Goal: Information Seeking & Learning: Learn about a topic

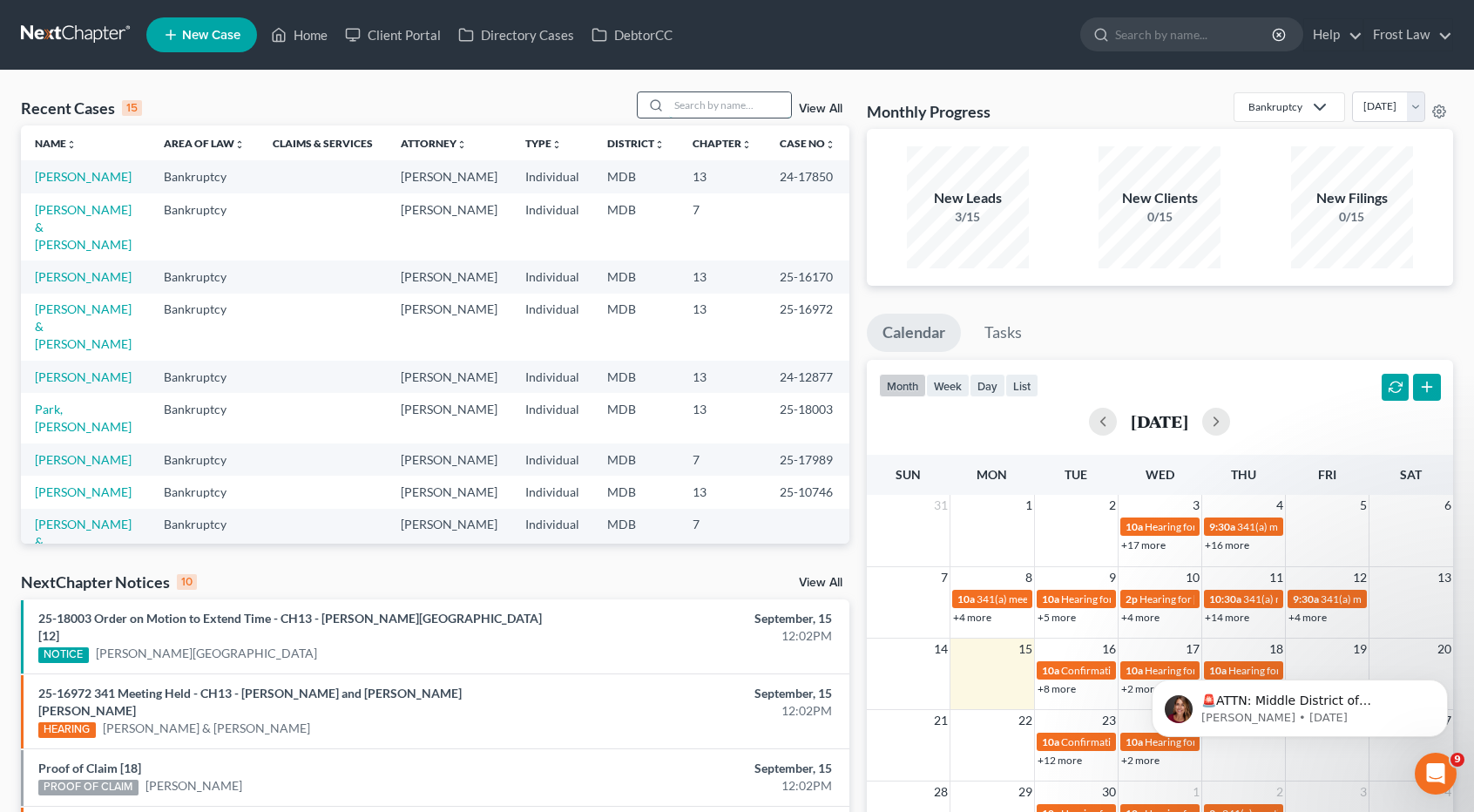
click at [717, 113] on input "search" at bounding box center [730, 104] width 122 height 25
type input "lusko"
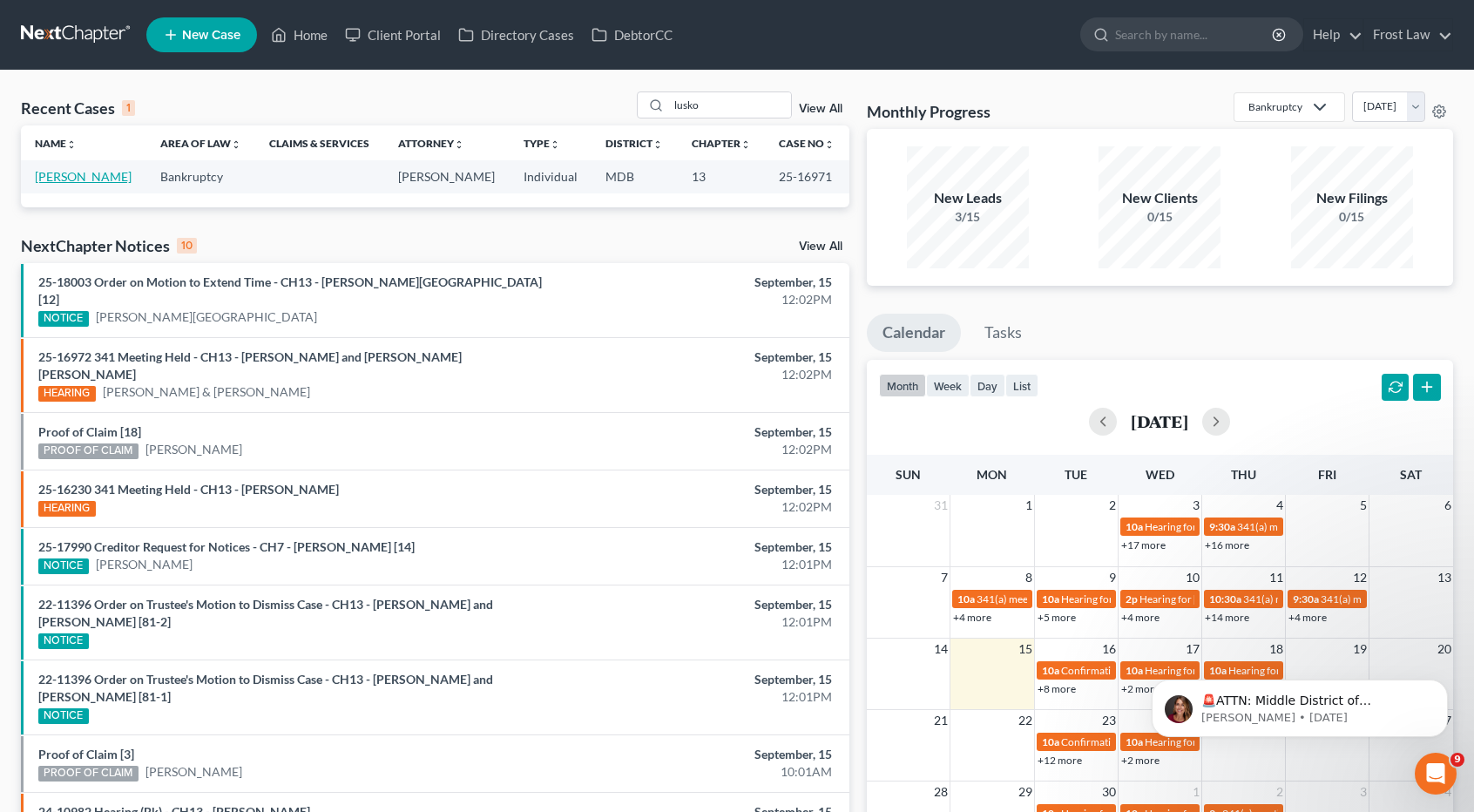
click at [93, 171] on link "[PERSON_NAME]" at bounding box center [83, 177] width 97 height 15
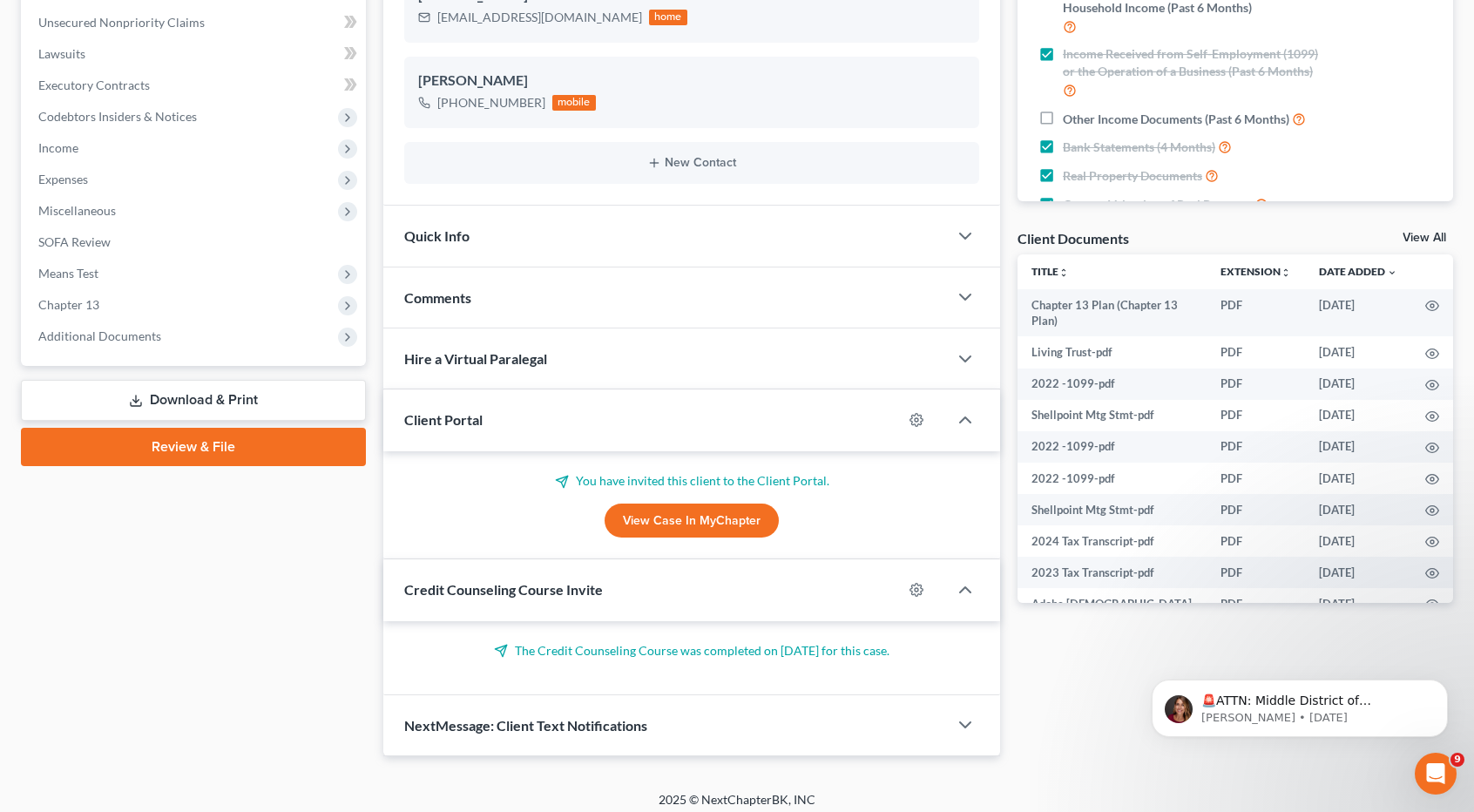
scroll to position [432, 0]
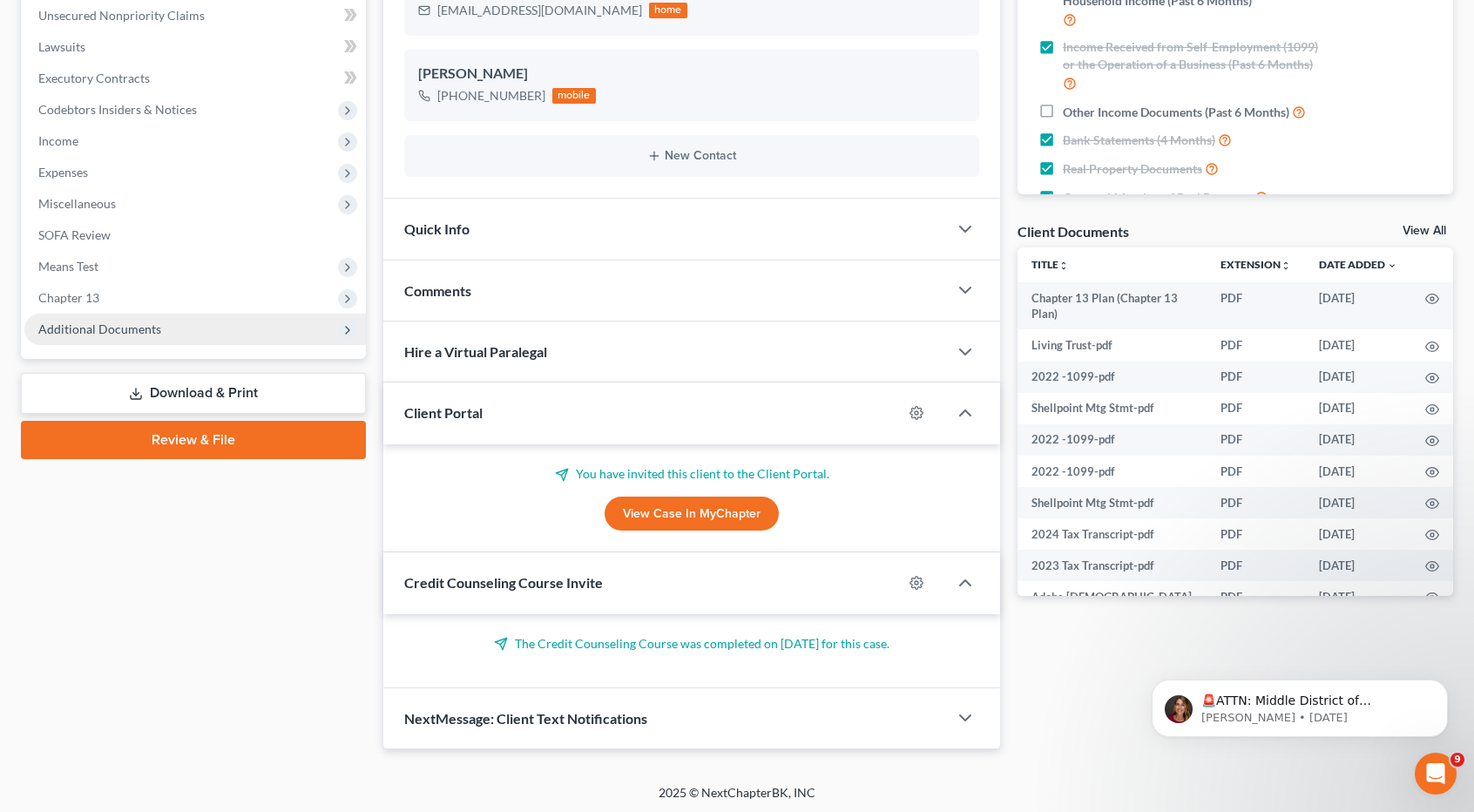
click at [157, 326] on span "Additional Documents" at bounding box center [194, 329] width 342 height 32
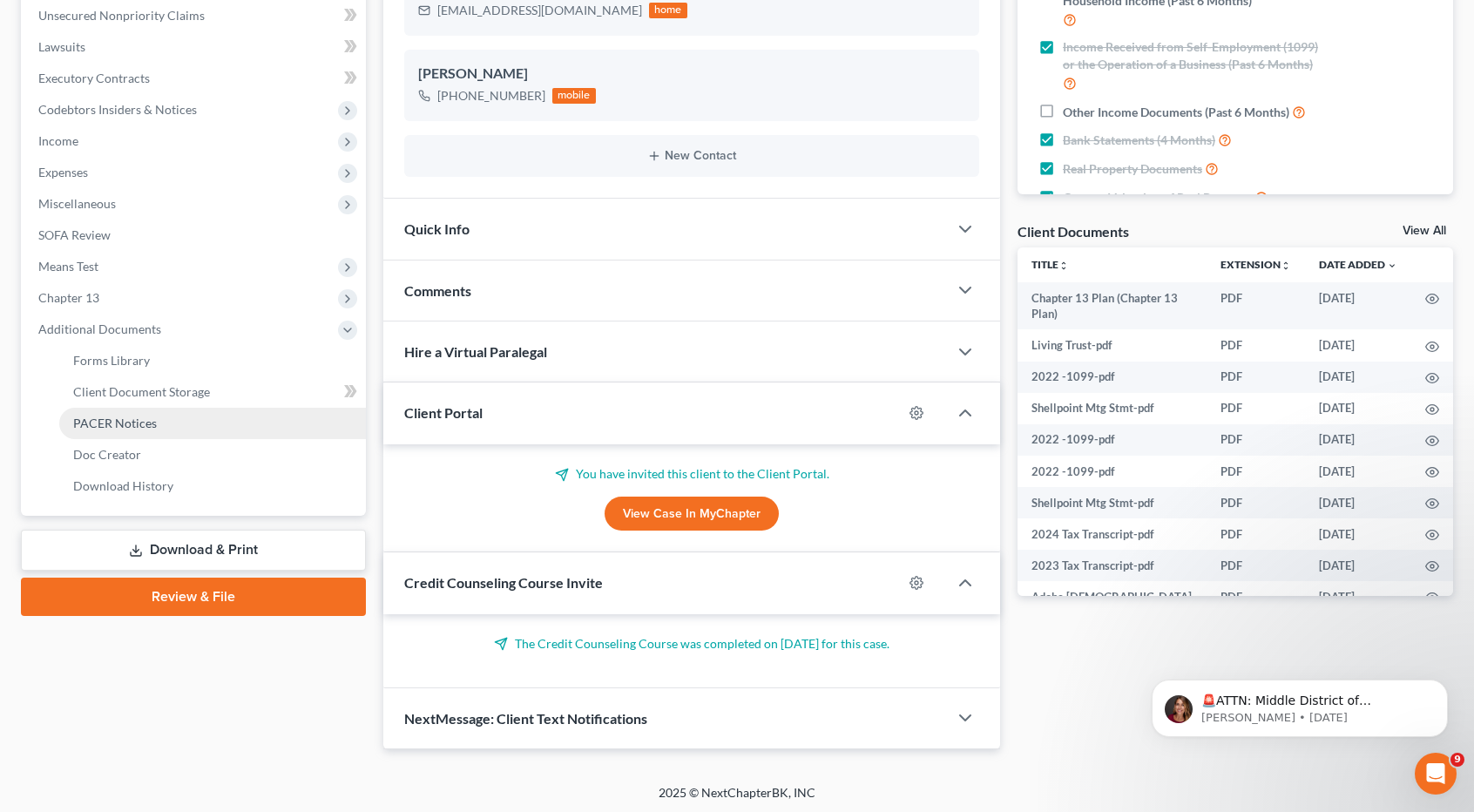
click at [157, 419] on link "PACER Notices" at bounding box center [213, 423] width 307 height 32
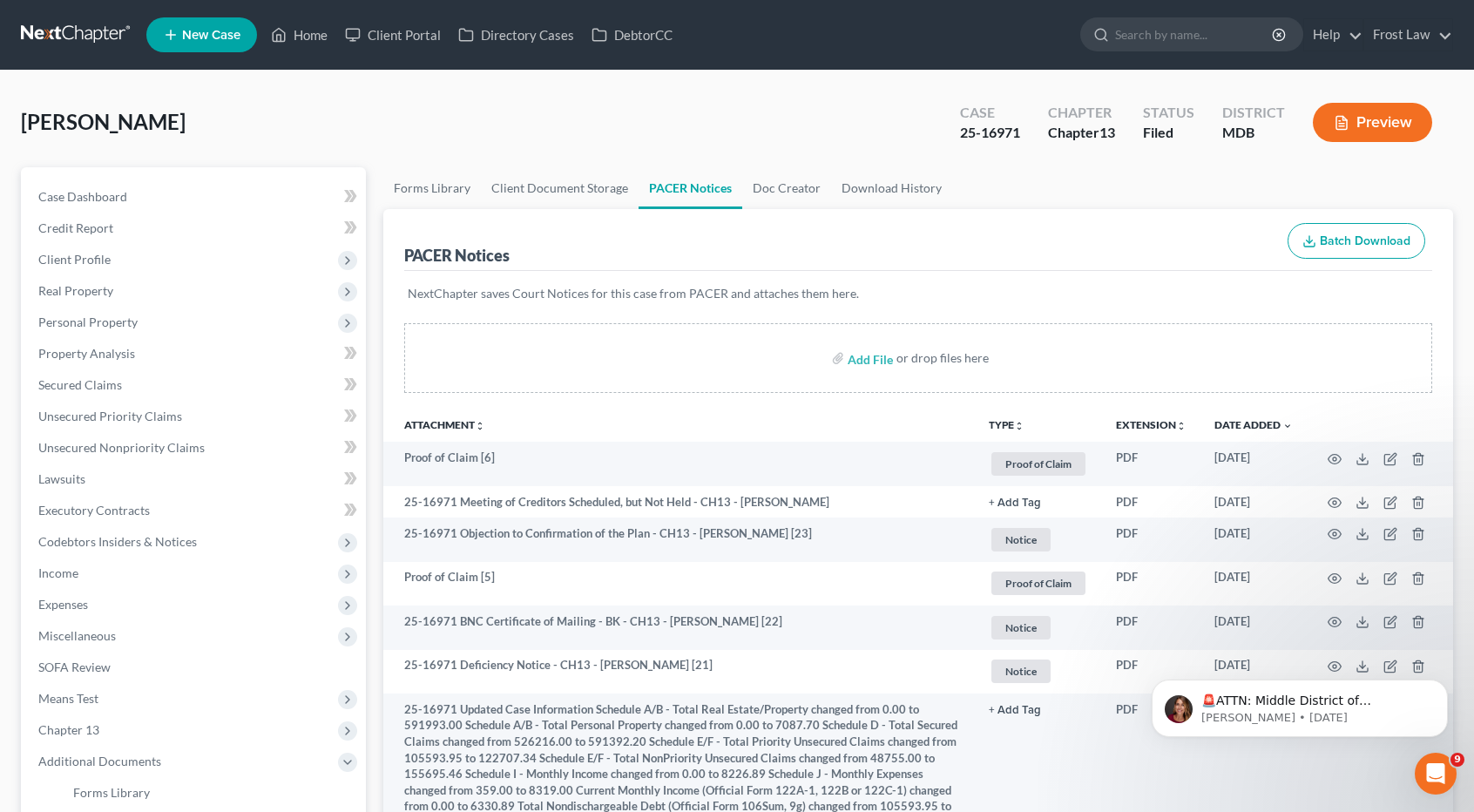
click at [1005, 425] on button "TYPE unfold_more" at bounding box center [1007, 425] width 35 height 11
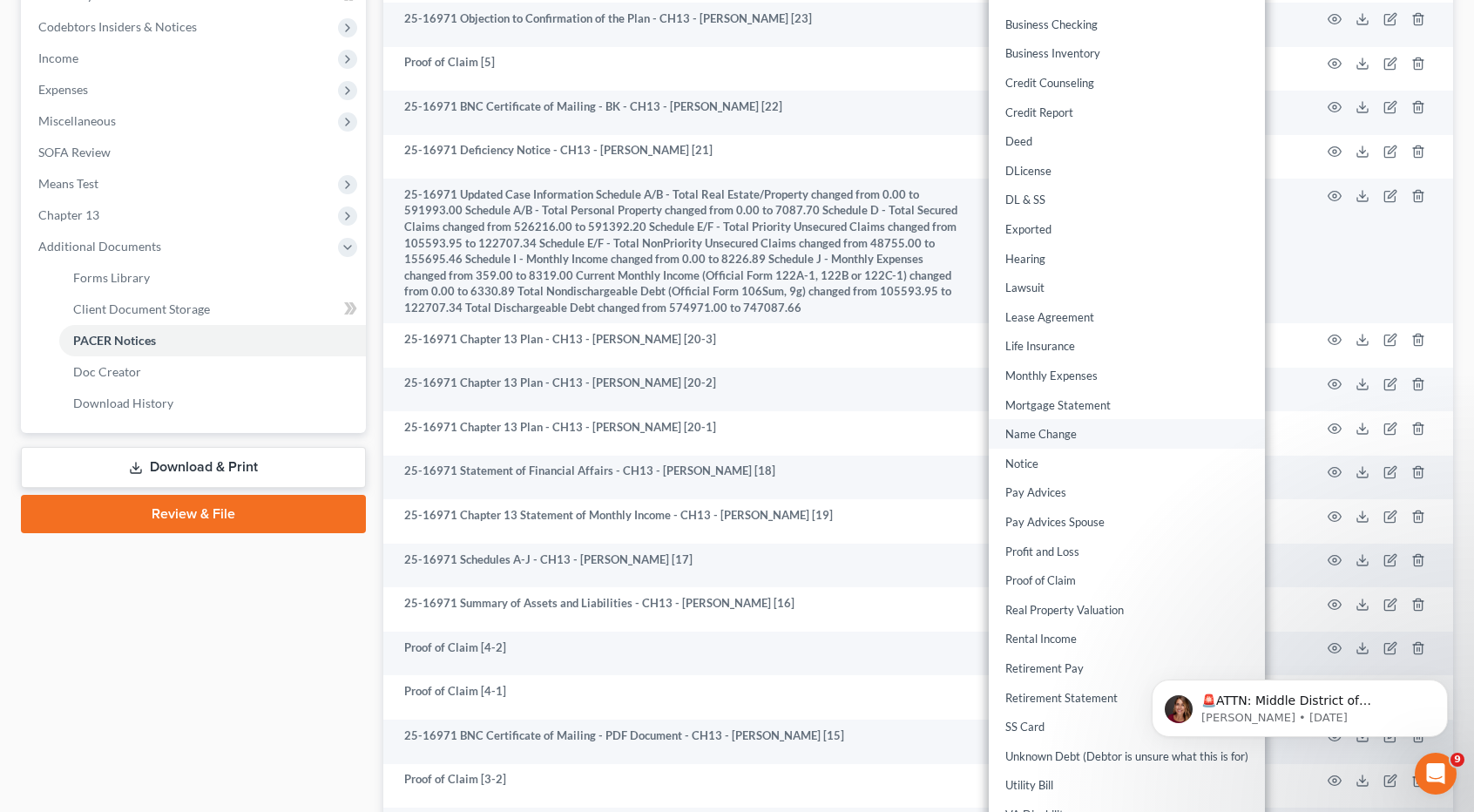
scroll to position [523, 0]
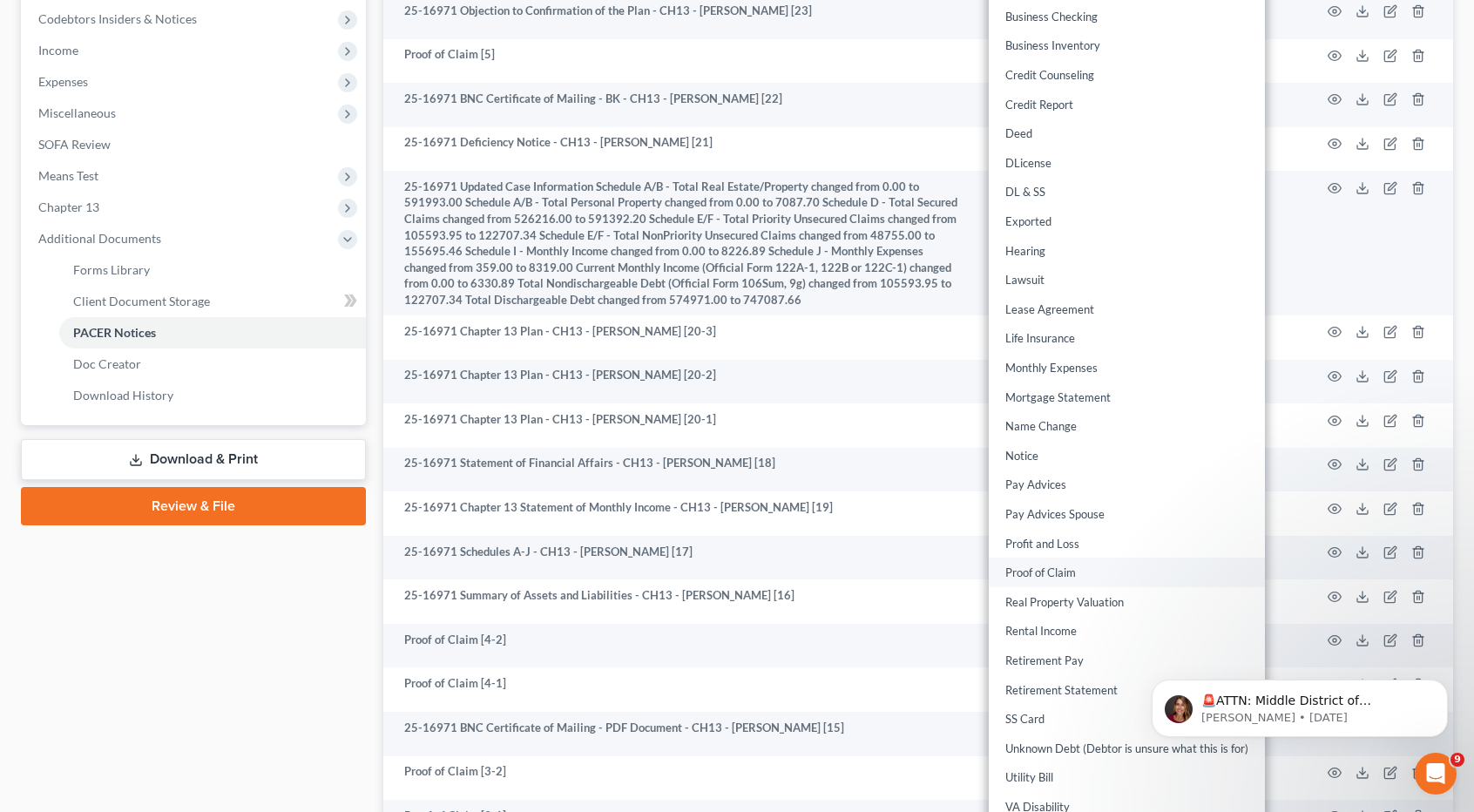
click at [1045, 561] on link "Proof of Claim" at bounding box center [1127, 573] width 276 height 30
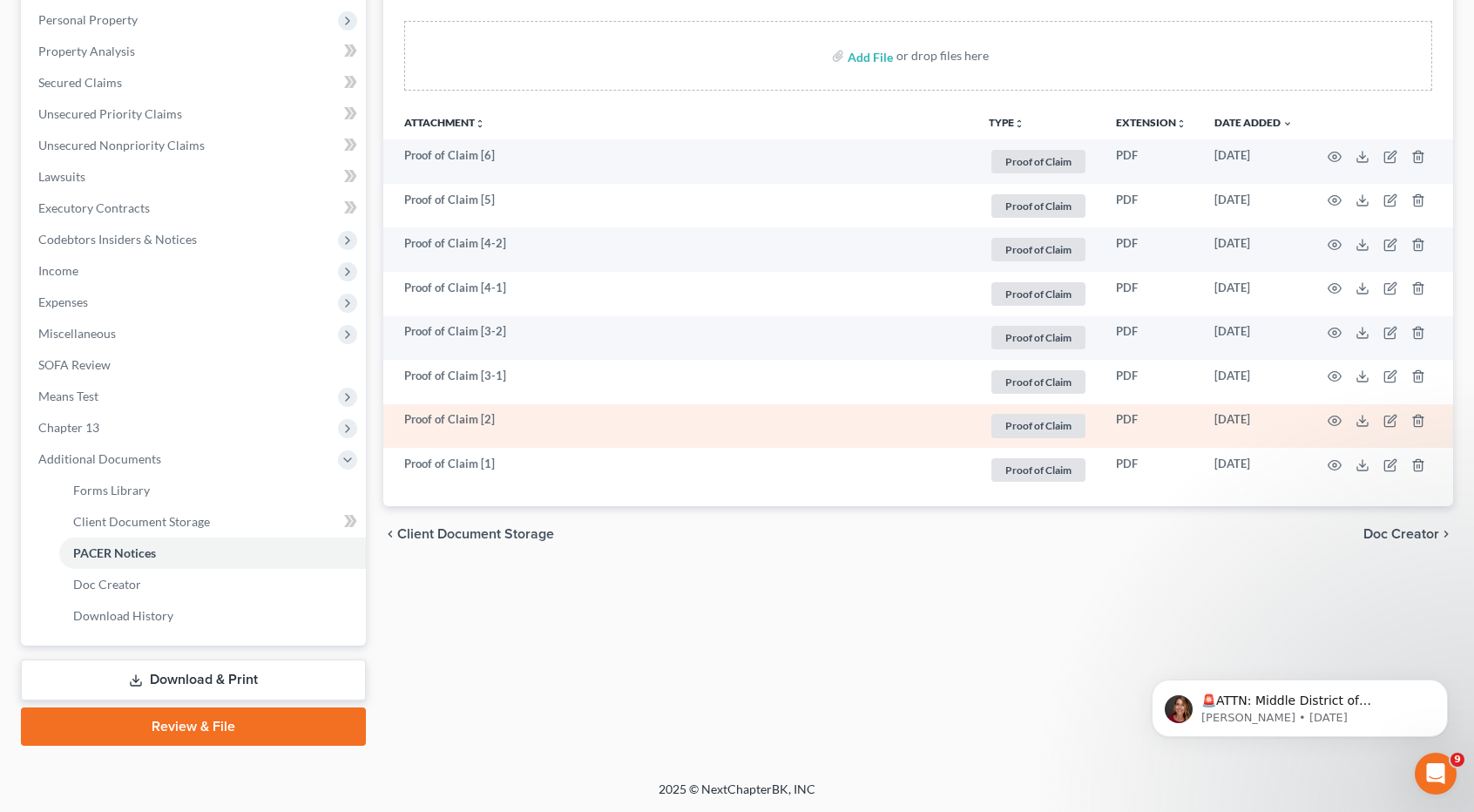
scroll to position [300, 0]
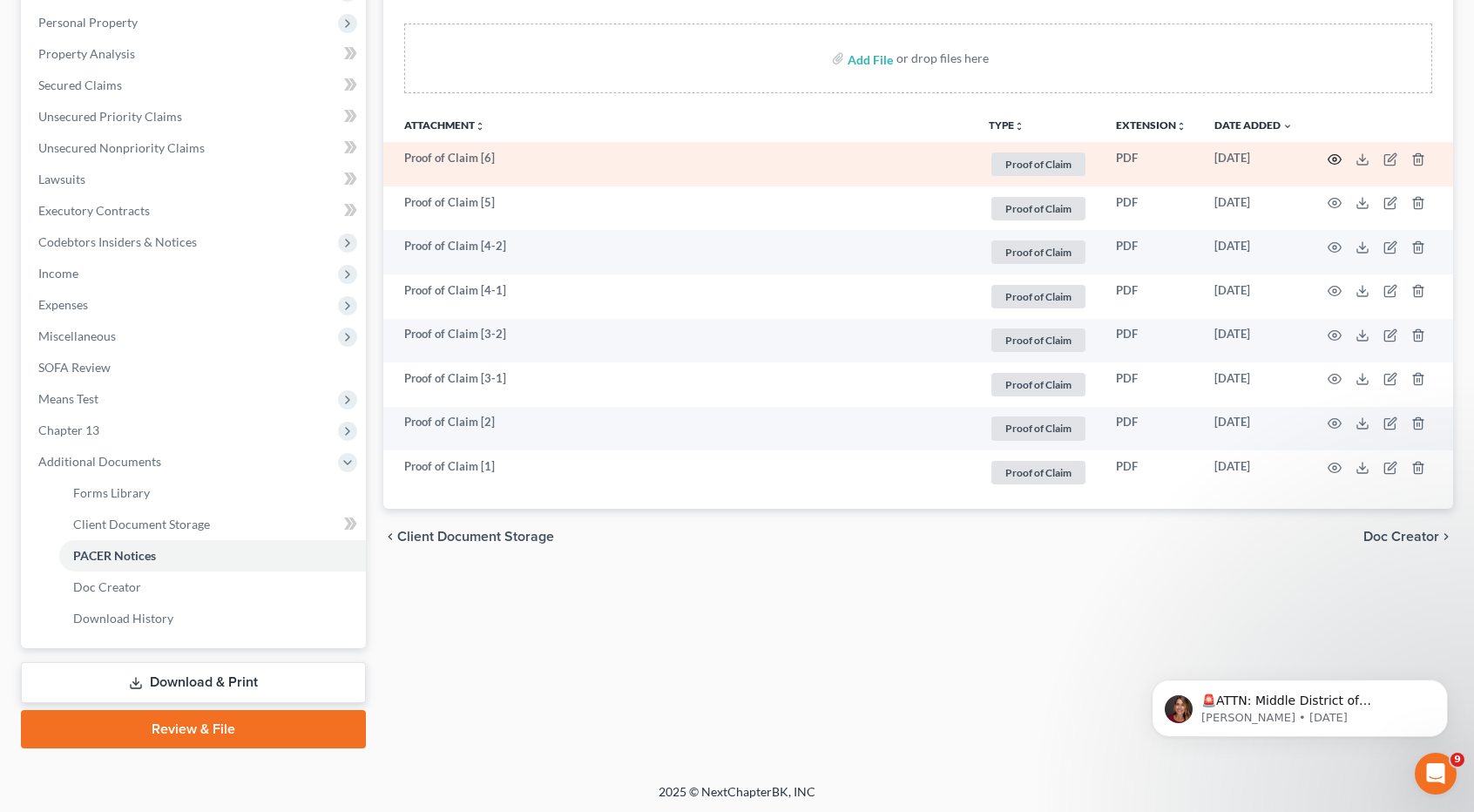
click at [1335, 157] on circle "button" at bounding box center [1334, 159] width 4 height 4
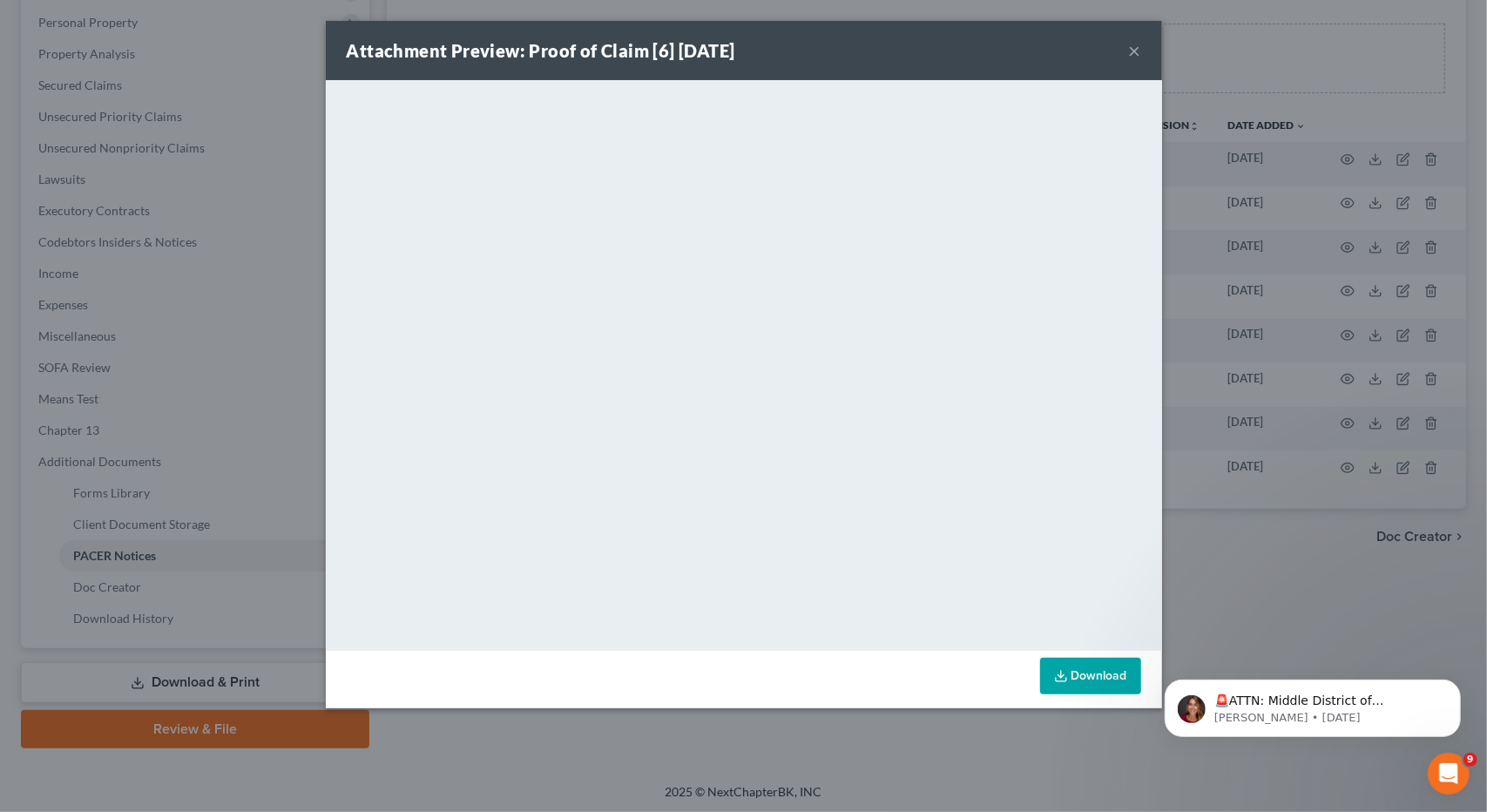
click at [1140, 47] on button "×" at bounding box center [1134, 50] width 12 height 20
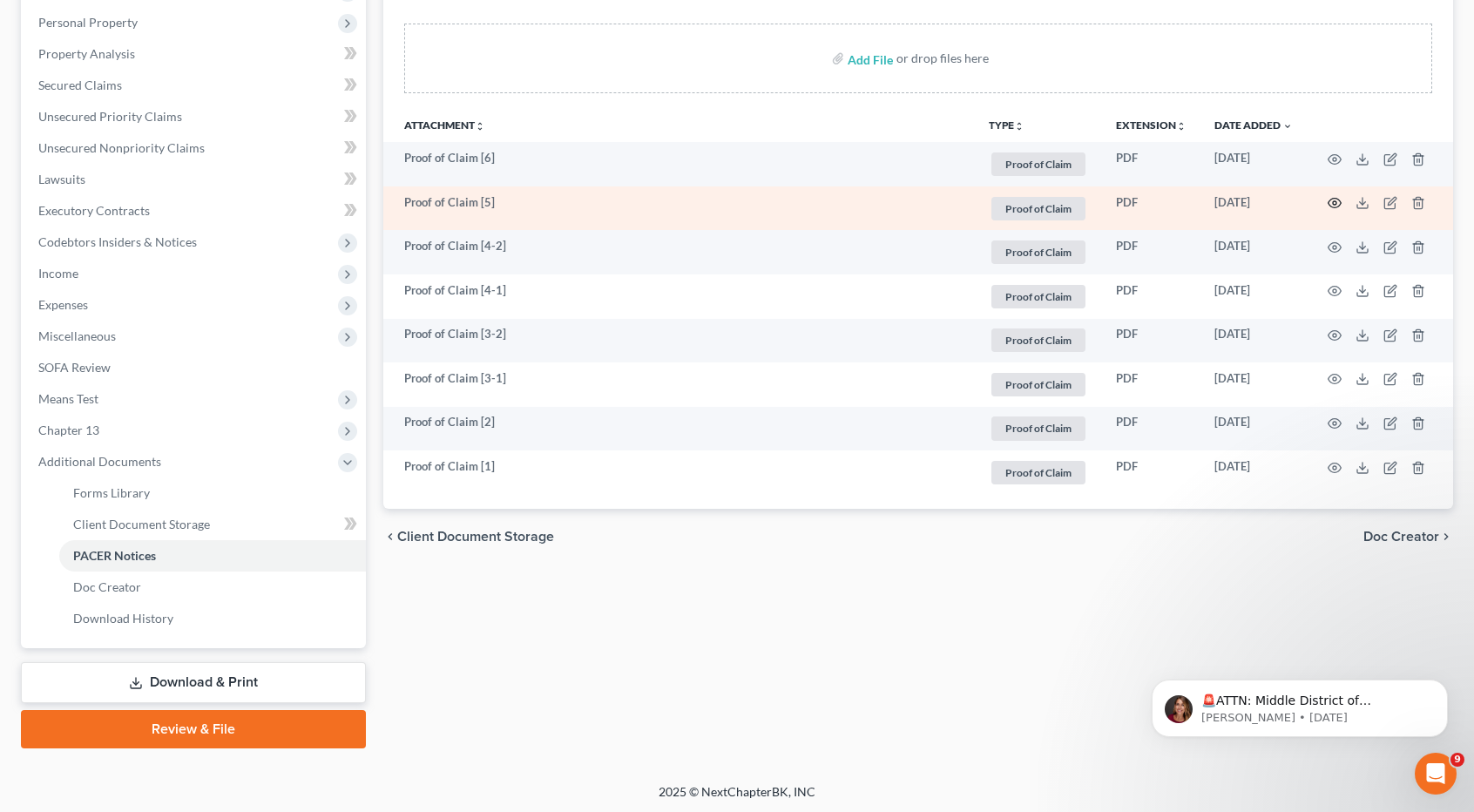
click at [1330, 198] on icon "button" at bounding box center [1335, 203] width 13 height 9
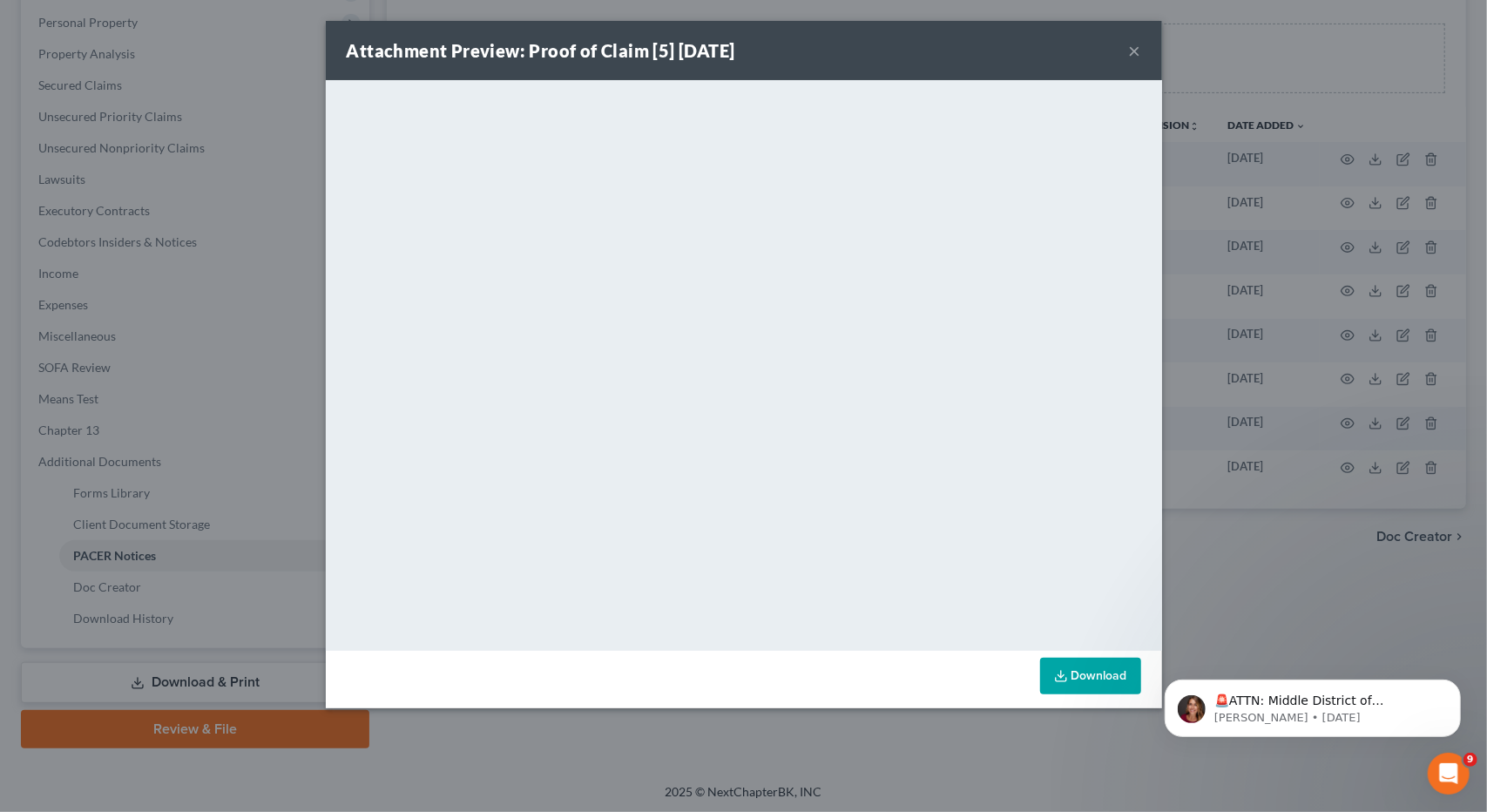
click at [1139, 49] on button "×" at bounding box center [1134, 50] width 12 height 20
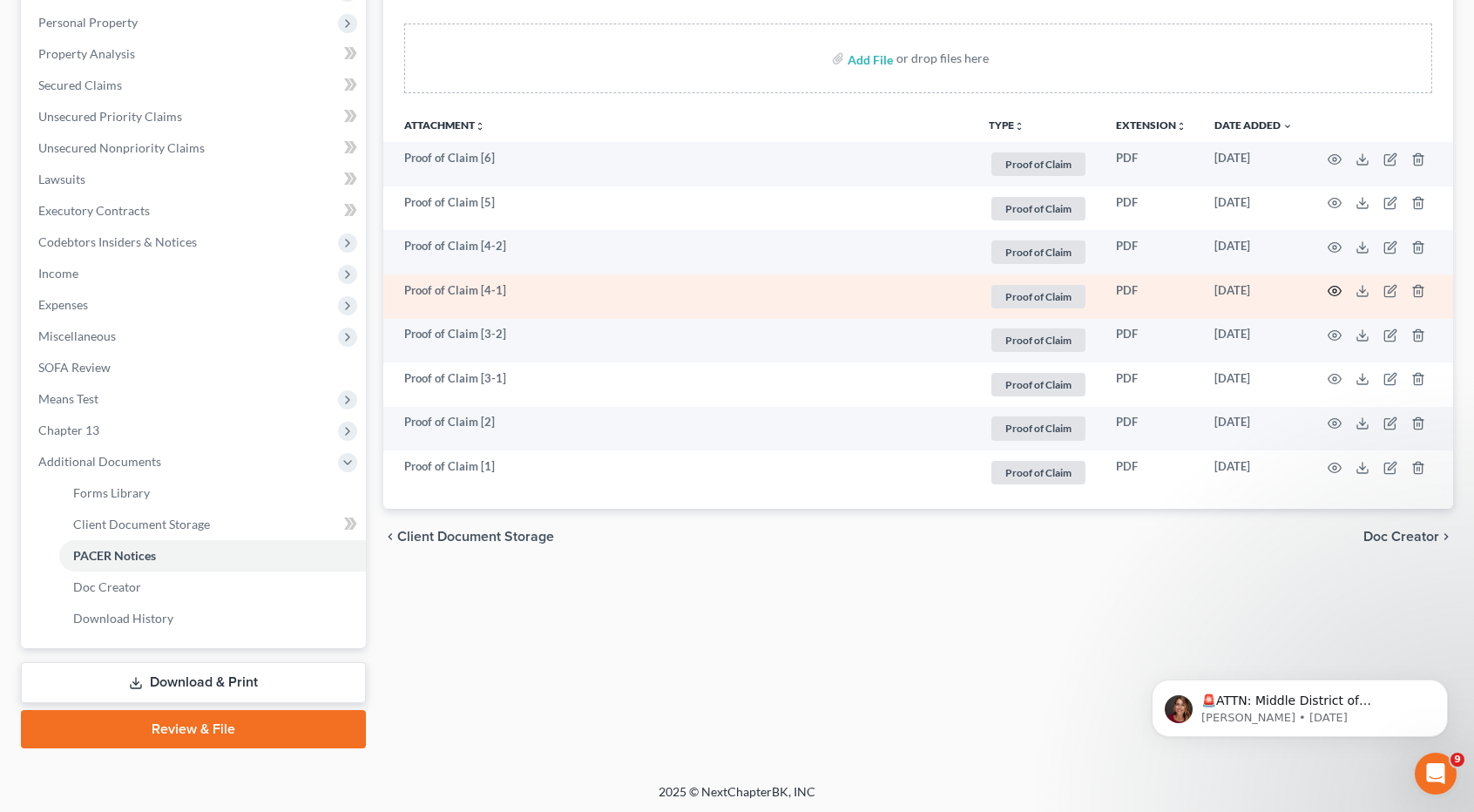
click at [1338, 287] on icon "button" at bounding box center [1334, 290] width 14 height 14
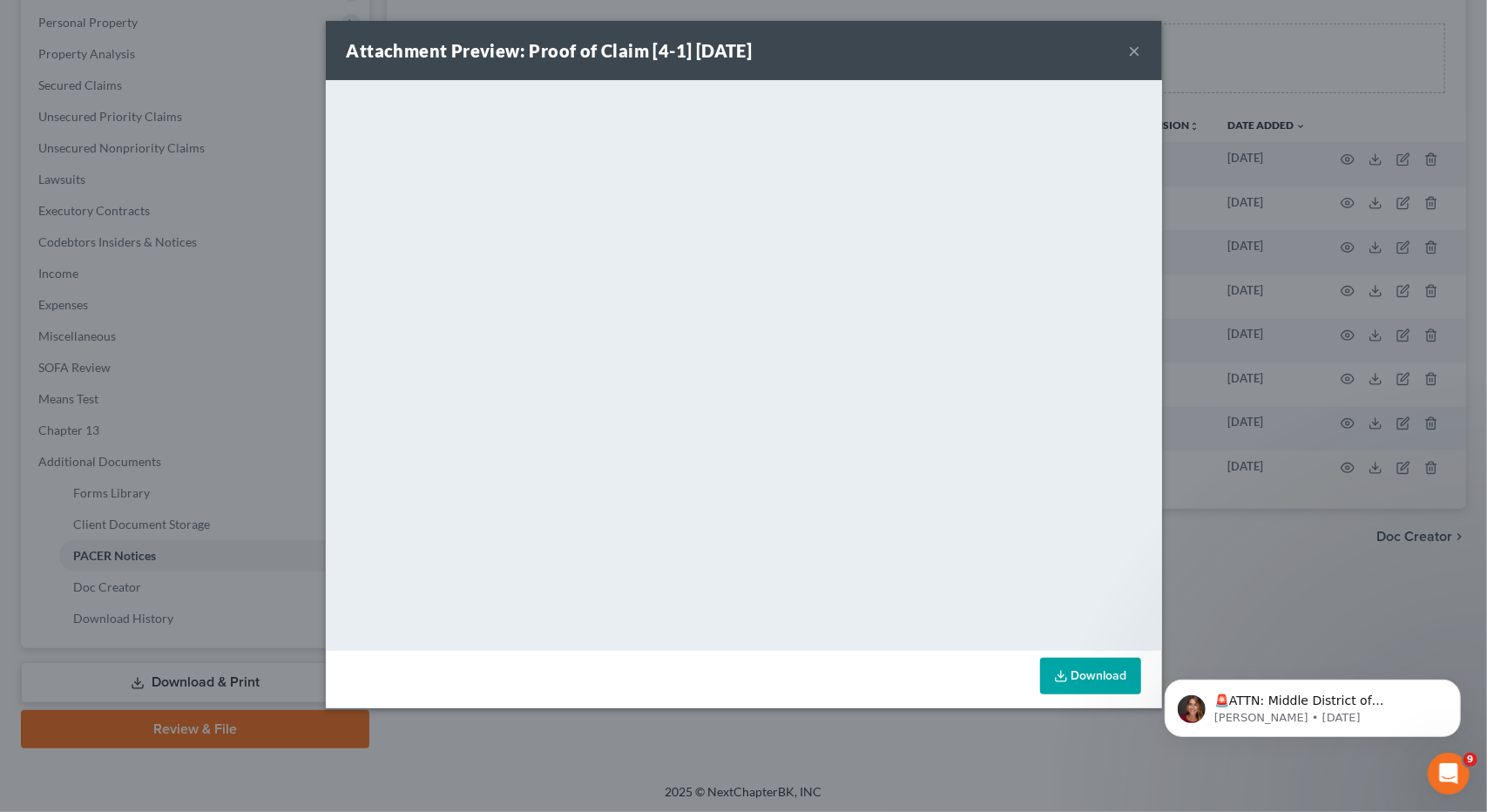
click at [1134, 55] on button "×" at bounding box center [1134, 50] width 12 height 20
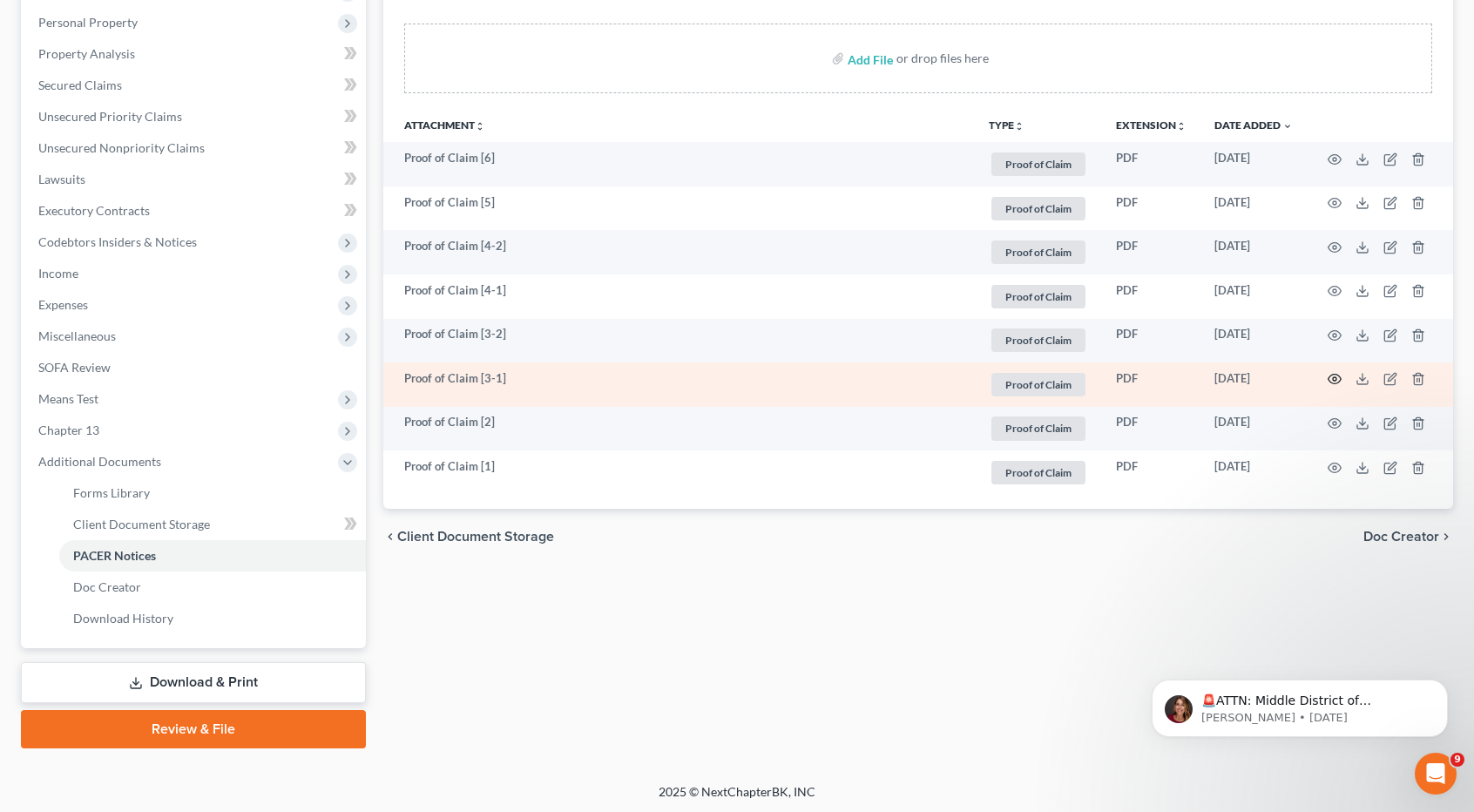
click at [1329, 375] on icon "button" at bounding box center [1335, 379] width 13 height 9
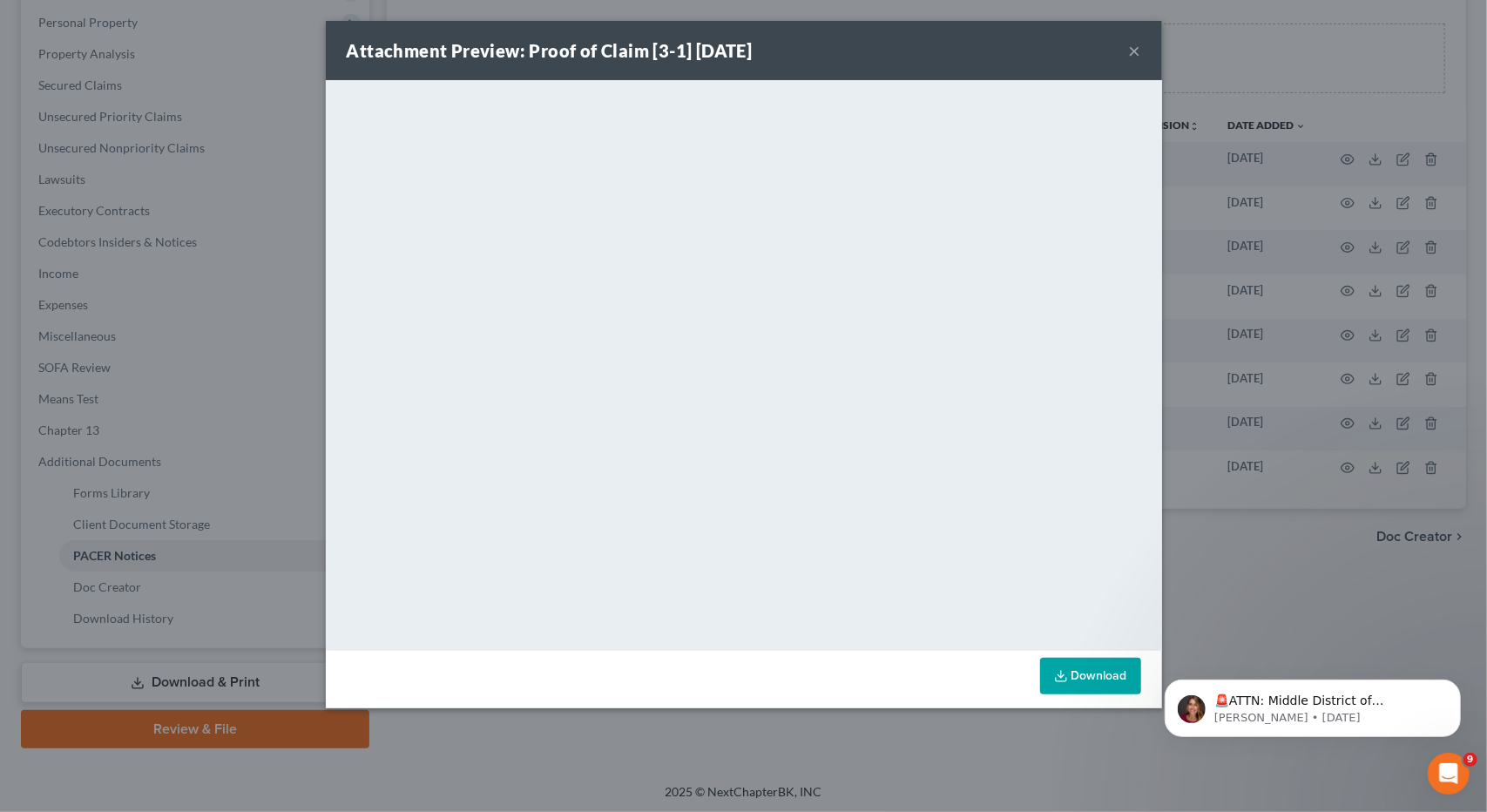
click at [1133, 53] on button "×" at bounding box center [1134, 50] width 12 height 20
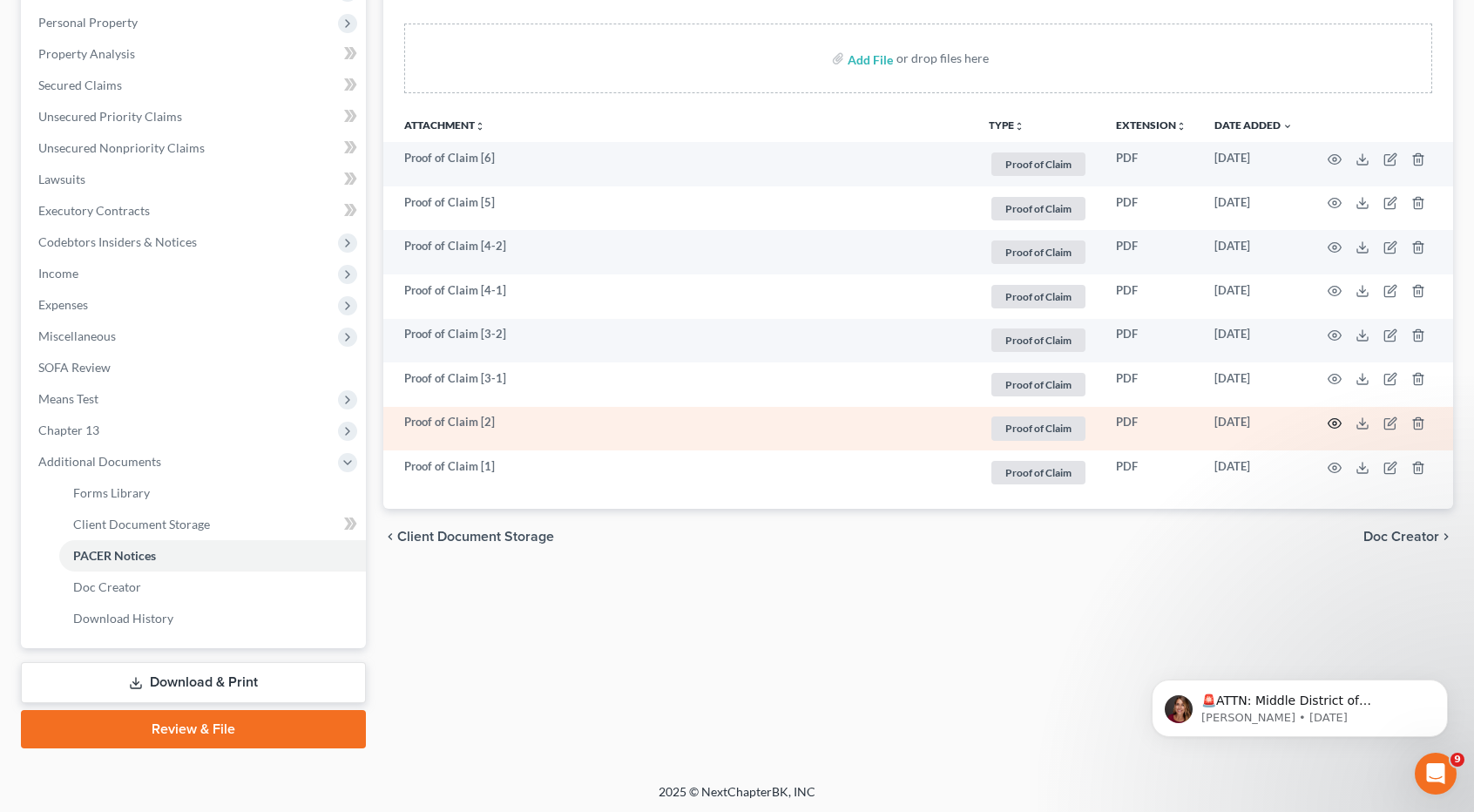
click at [1331, 419] on icon "button" at bounding box center [1334, 422] width 14 height 14
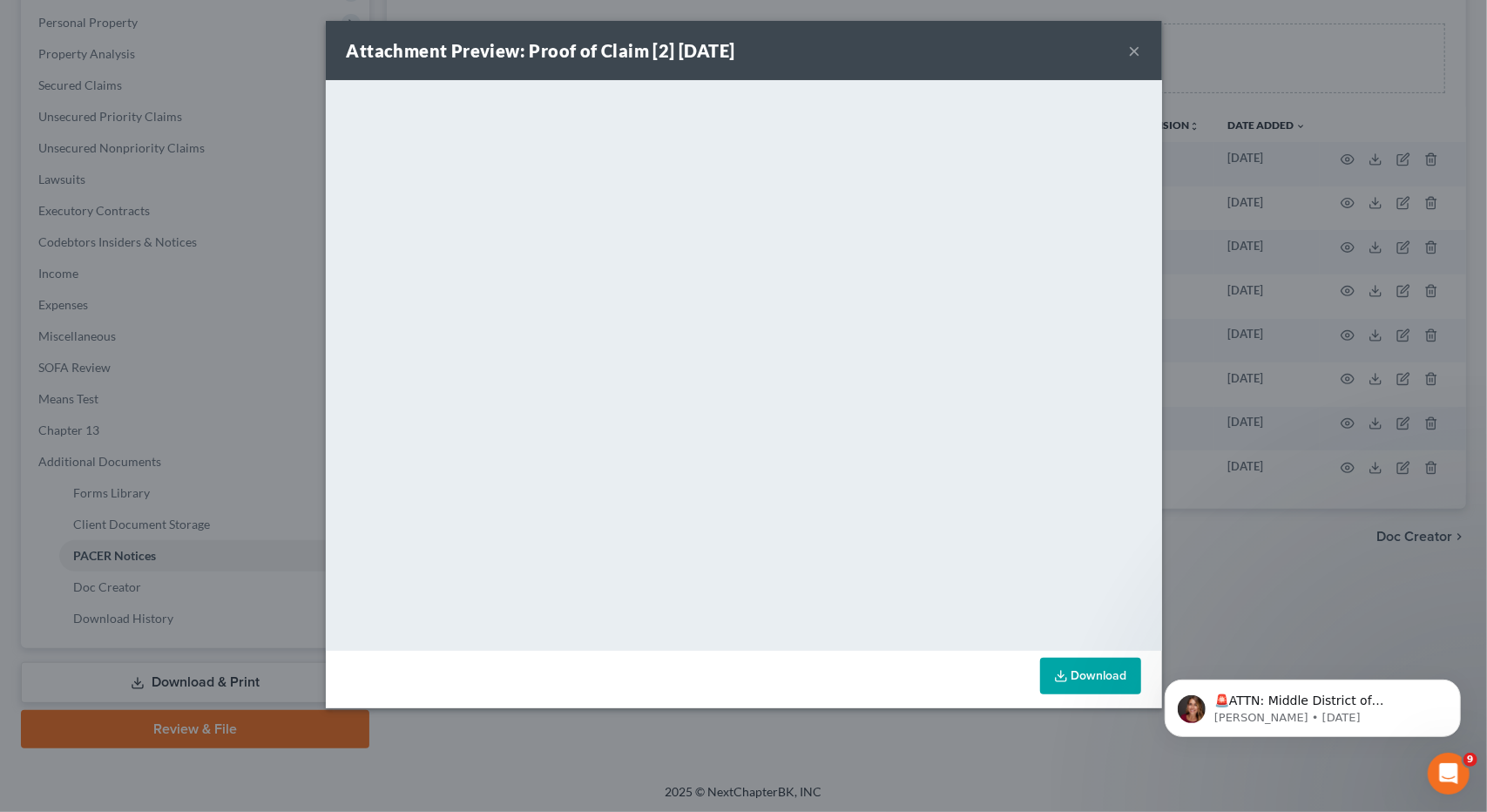
click at [1136, 51] on button "×" at bounding box center [1134, 50] width 12 height 20
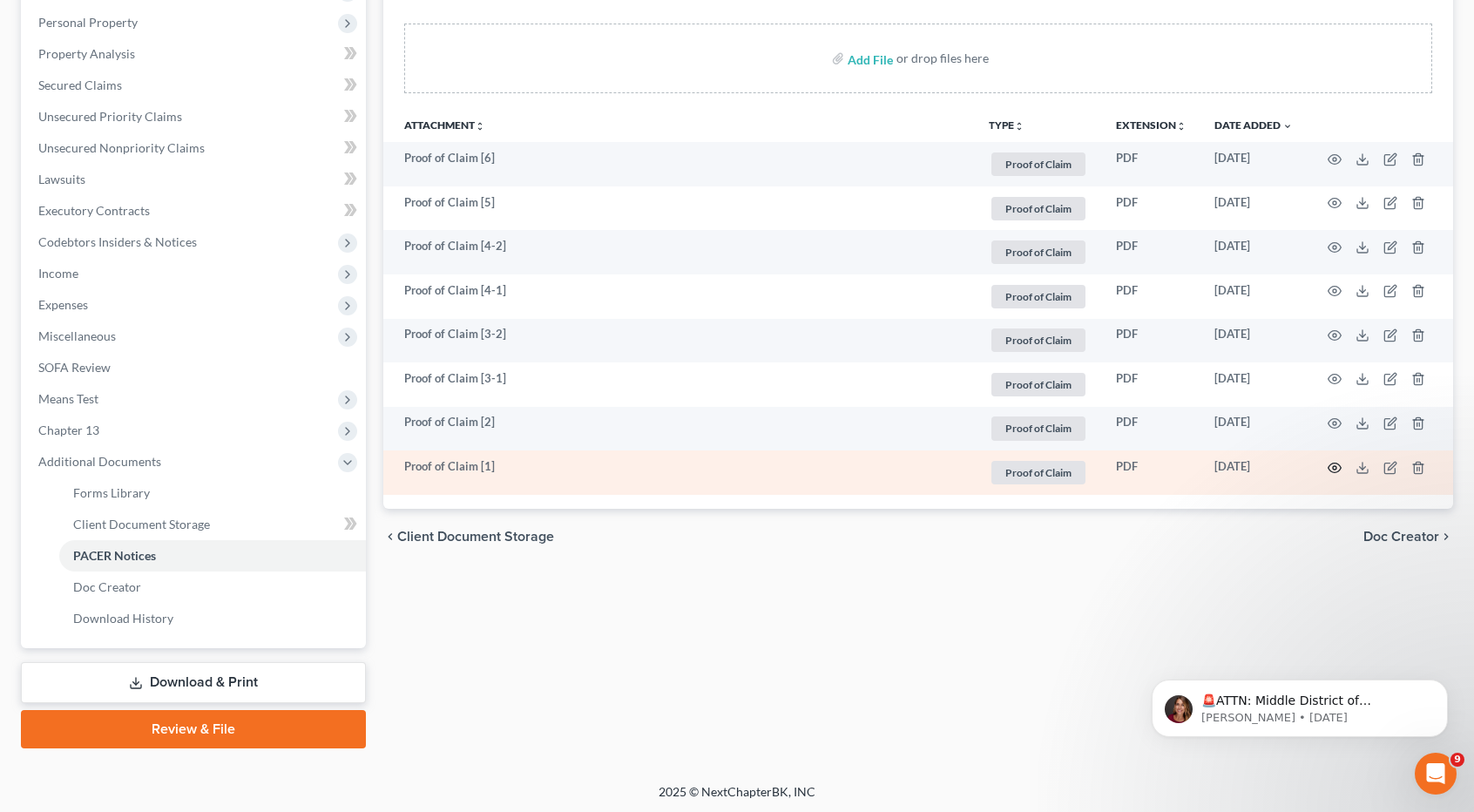
click at [1338, 470] on icon "button" at bounding box center [1334, 467] width 14 height 14
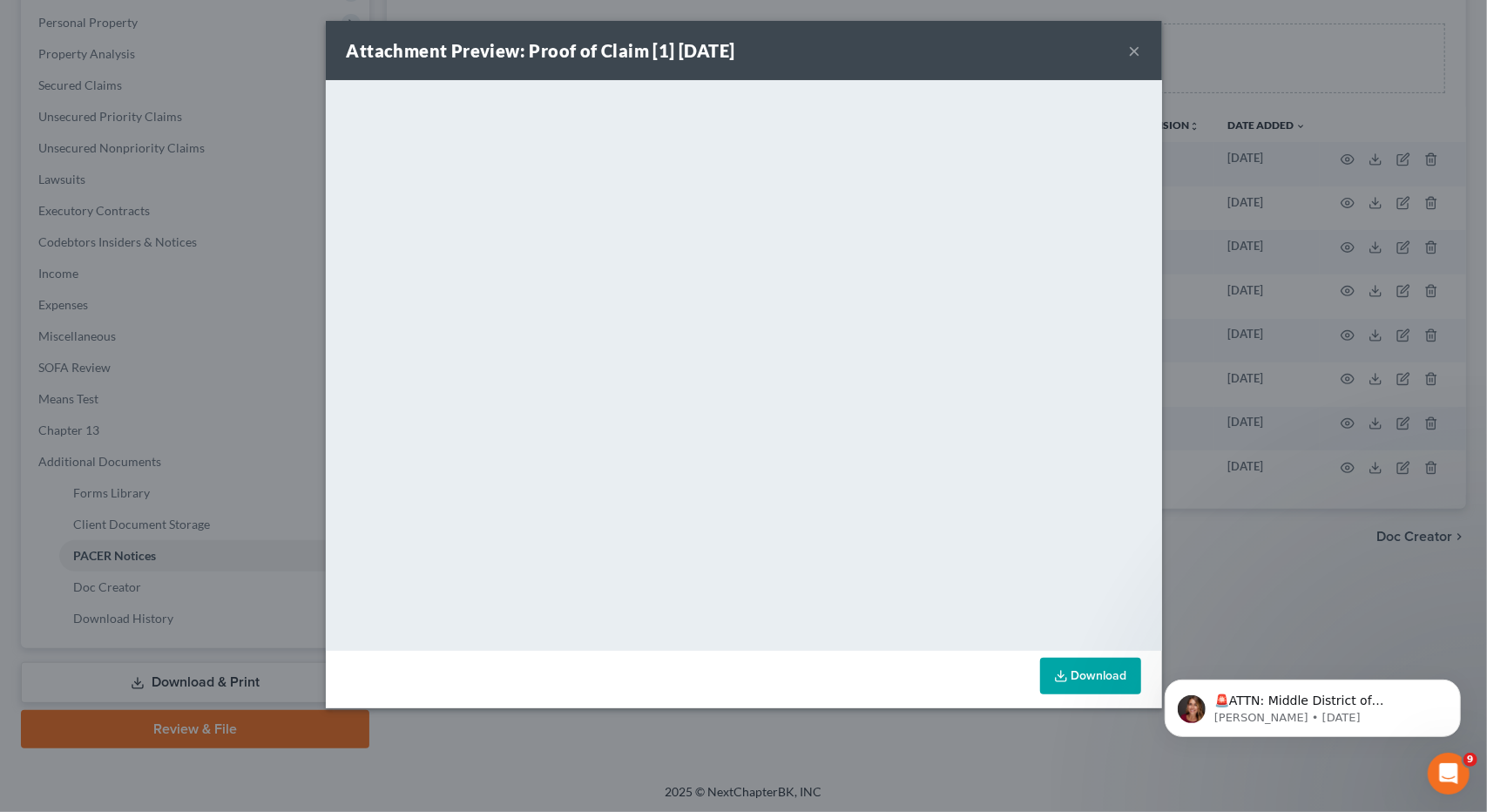
click at [1132, 49] on button "×" at bounding box center [1134, 50] width 12 height 20
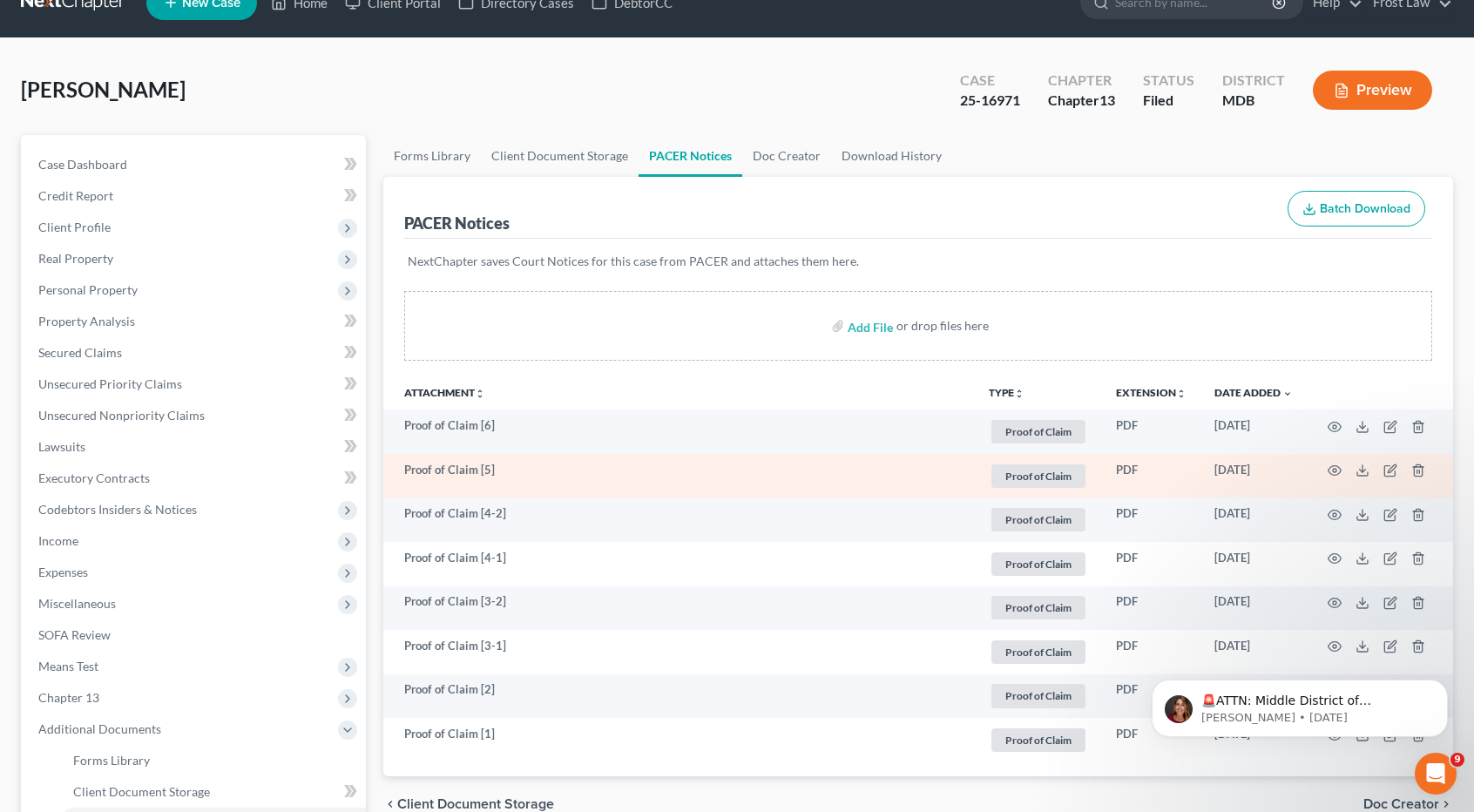
scroll to position [0, 0]
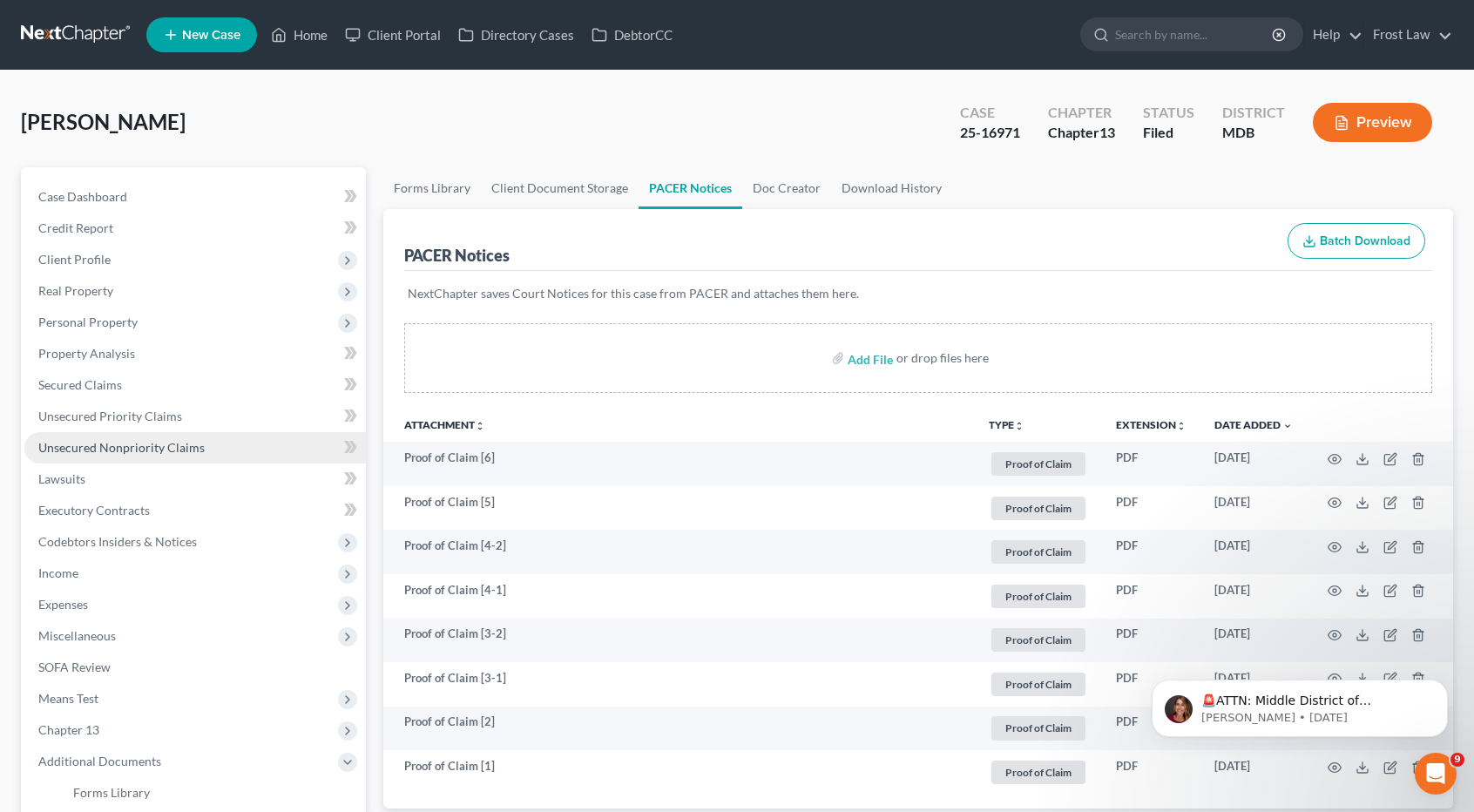
click at [178, 442] on span "Unsecured Nonpriority Claims" at bounding box center [121, 447] width 167 height 15
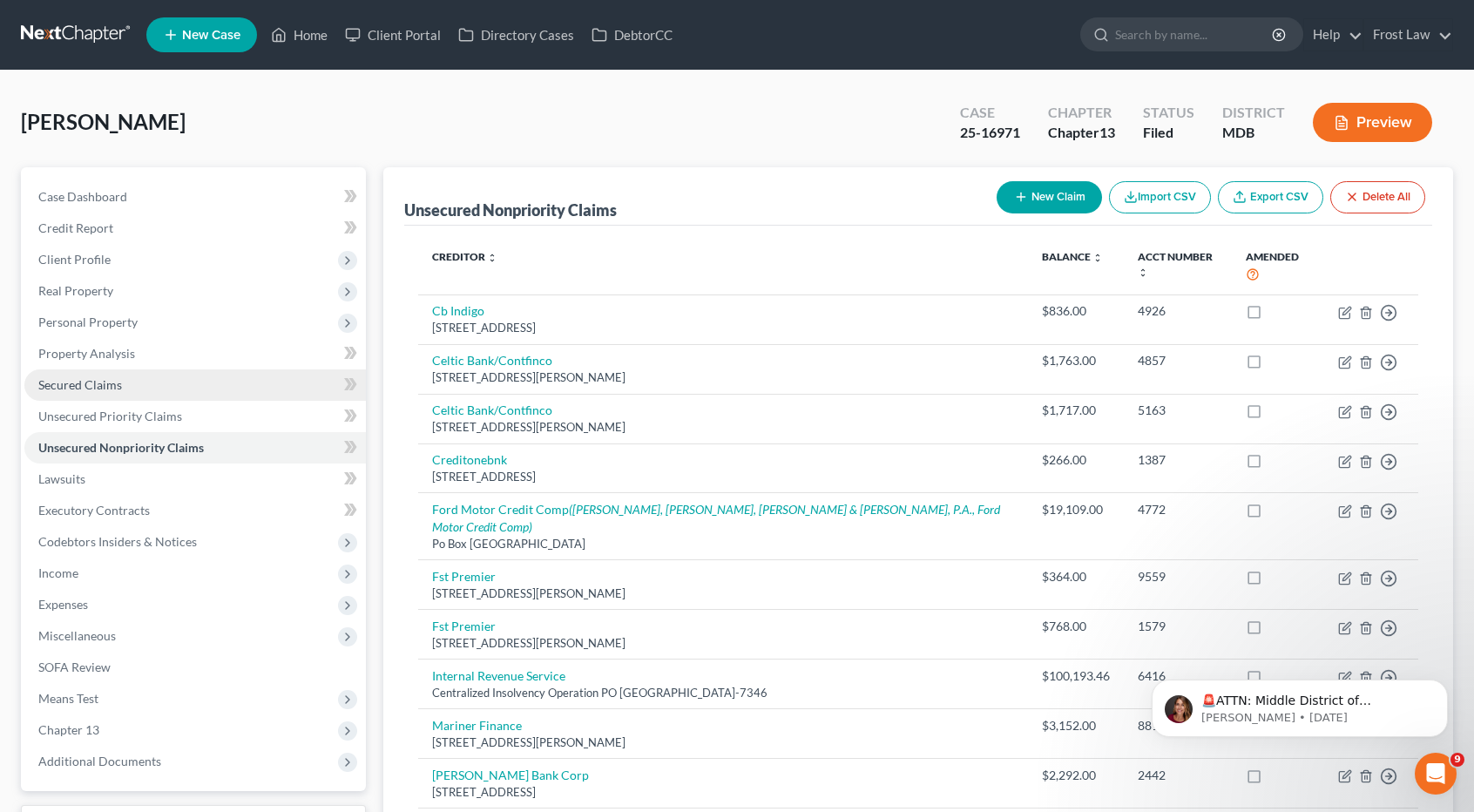
click at [119, 381] on span "Secured Claims" at bounding box center [80, 384] width 84 height 15
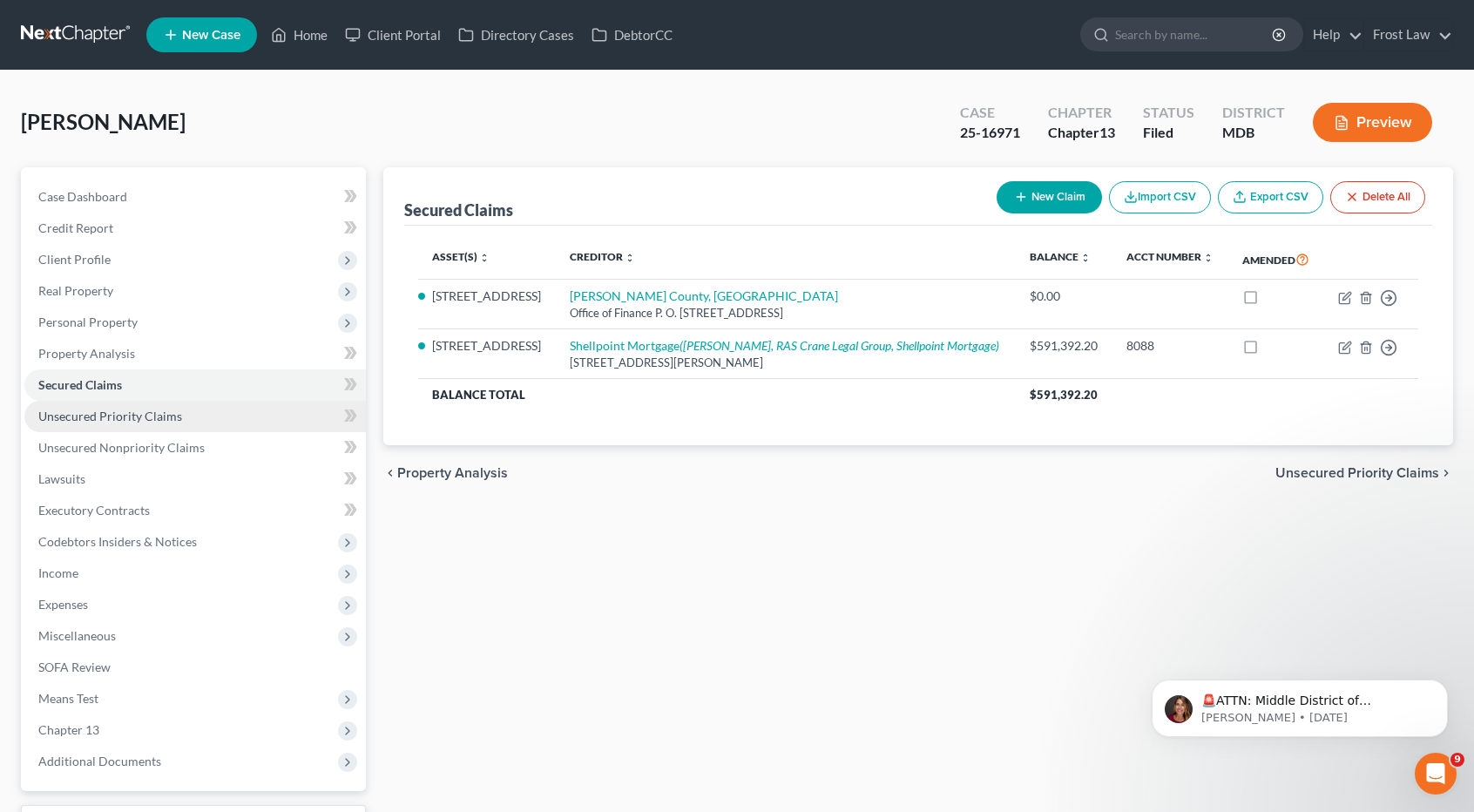
click at [160, 416] on span "Unsecured Priority Claims" at bounding box center [110, 416] width 143 height 15
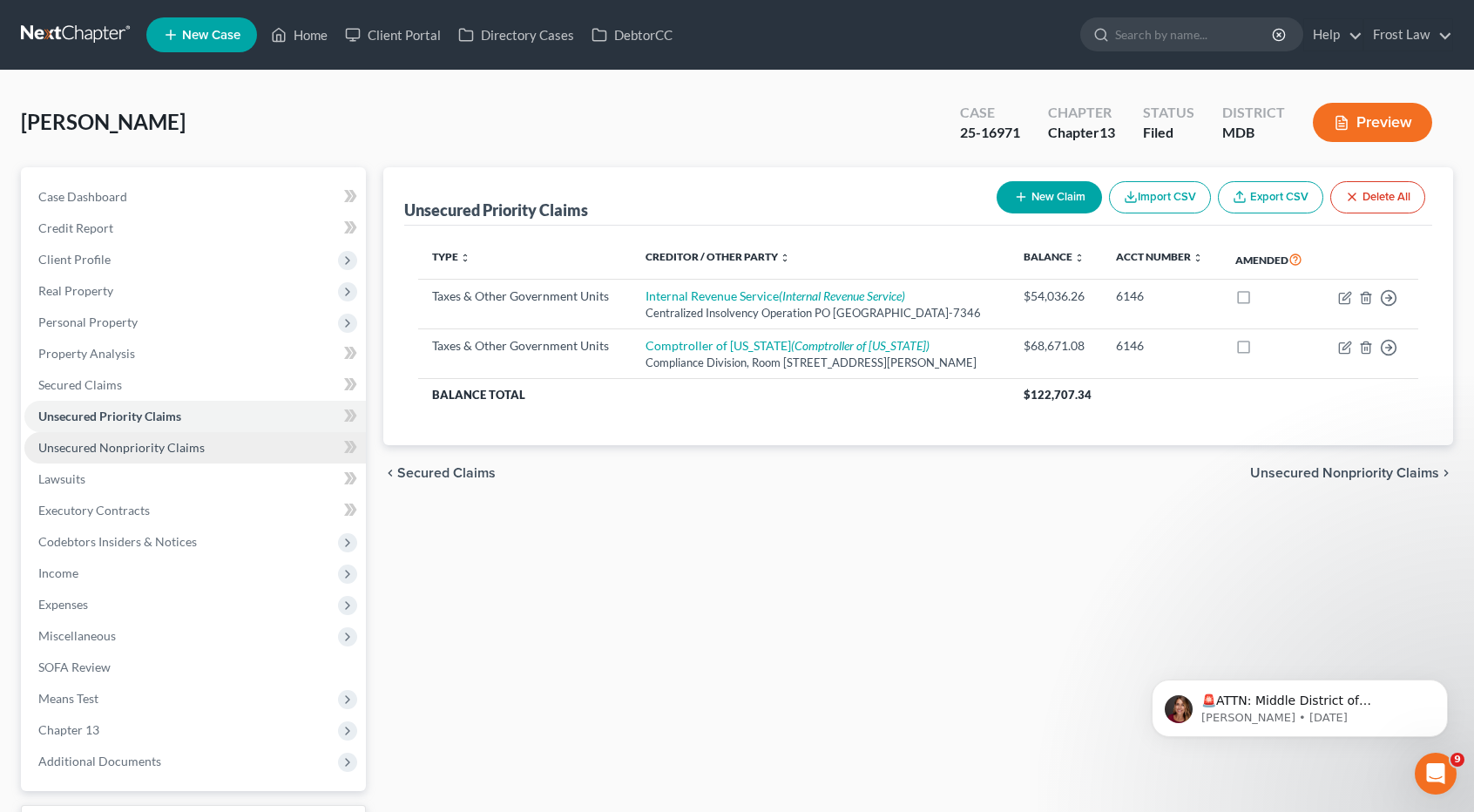
click at [160, 446] on span "Unsecured Nonpriority Claims" at bounding box center [121, 447] width 167 height 15
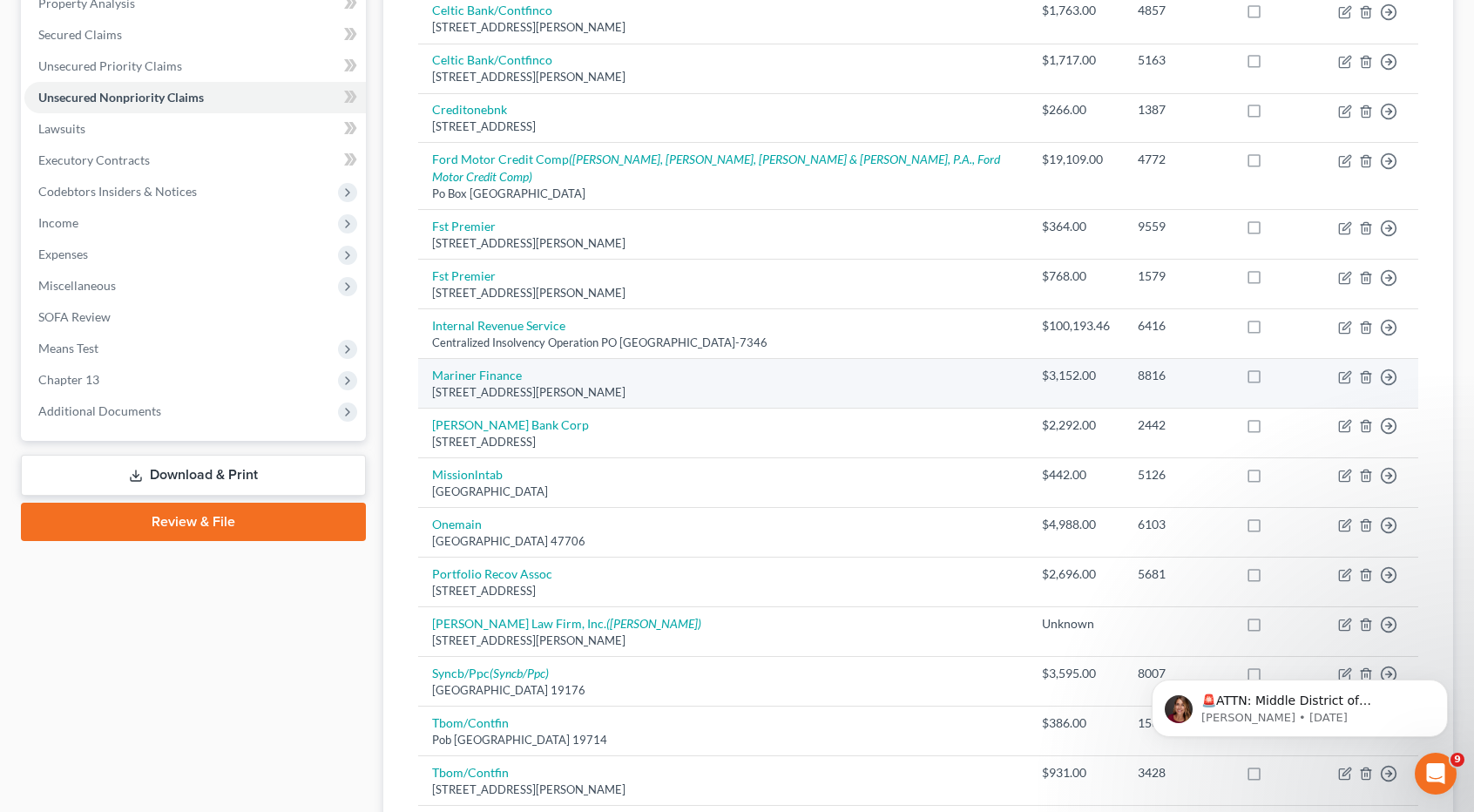
scroll to position [435, 0]
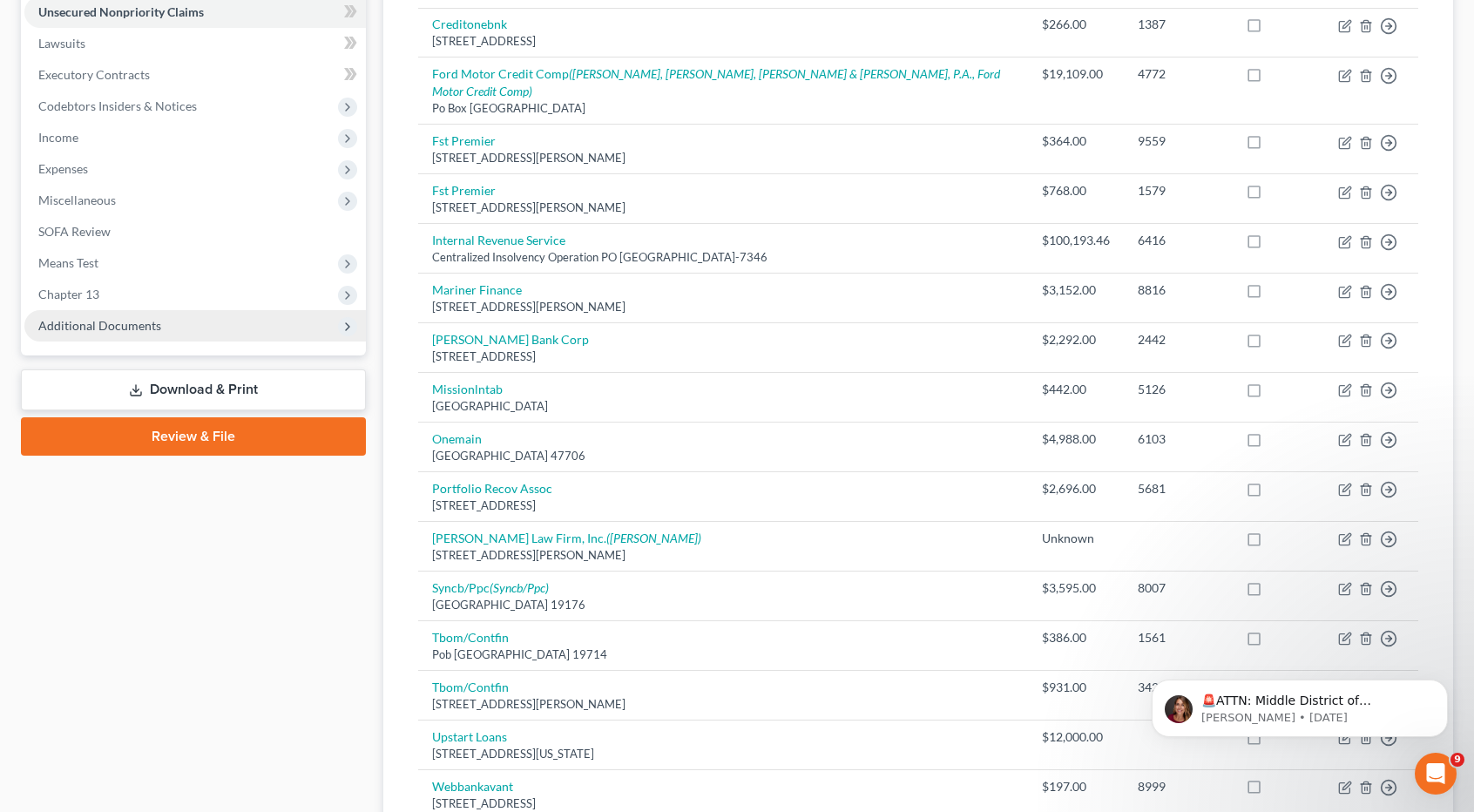
click at [170, 330] on span "Additional Documents" at bounding box center [194, 326] width 342 height 32
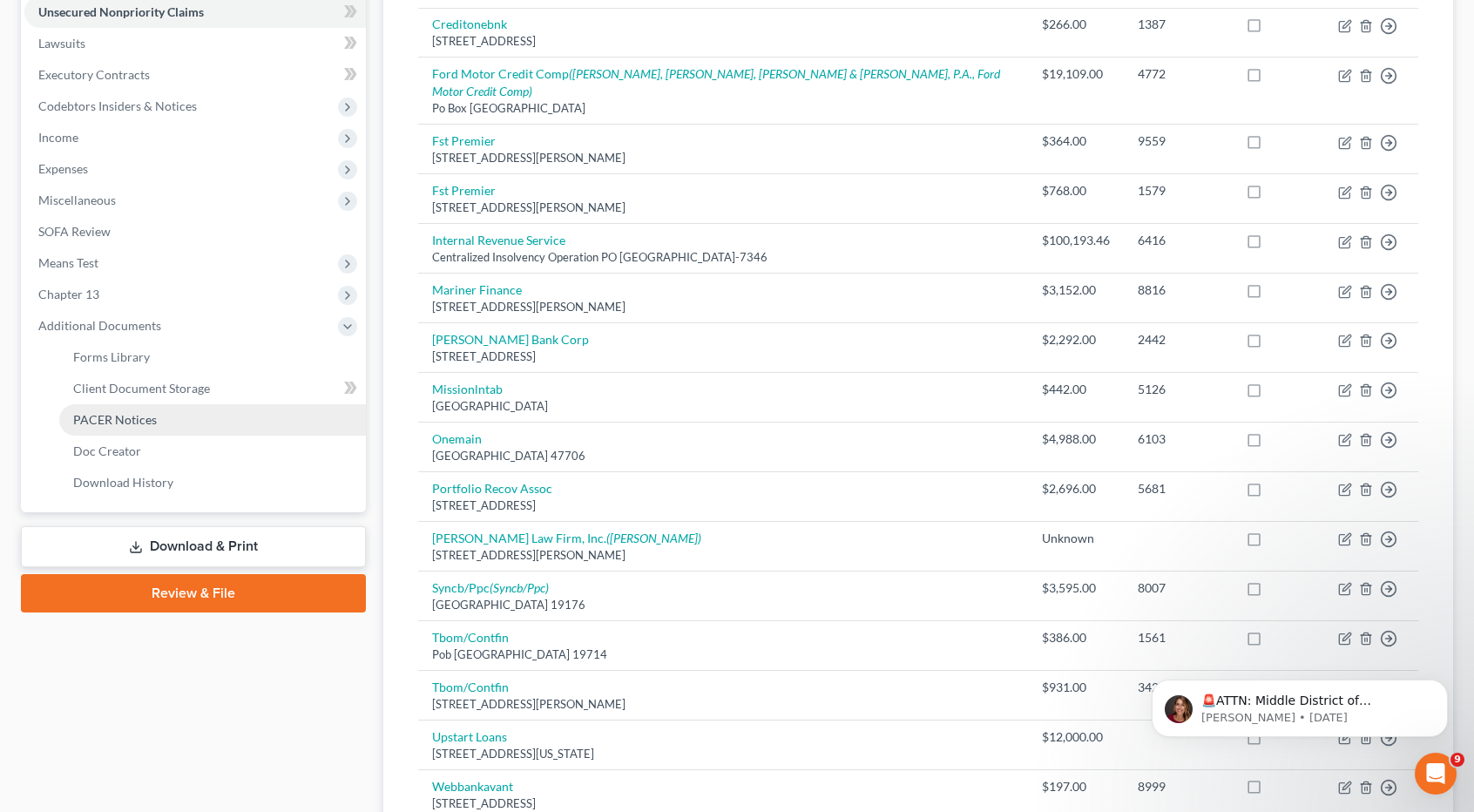
click at [168, 412] on link "PACER Notices" at bounding box center [213, 419] width 307 height 32
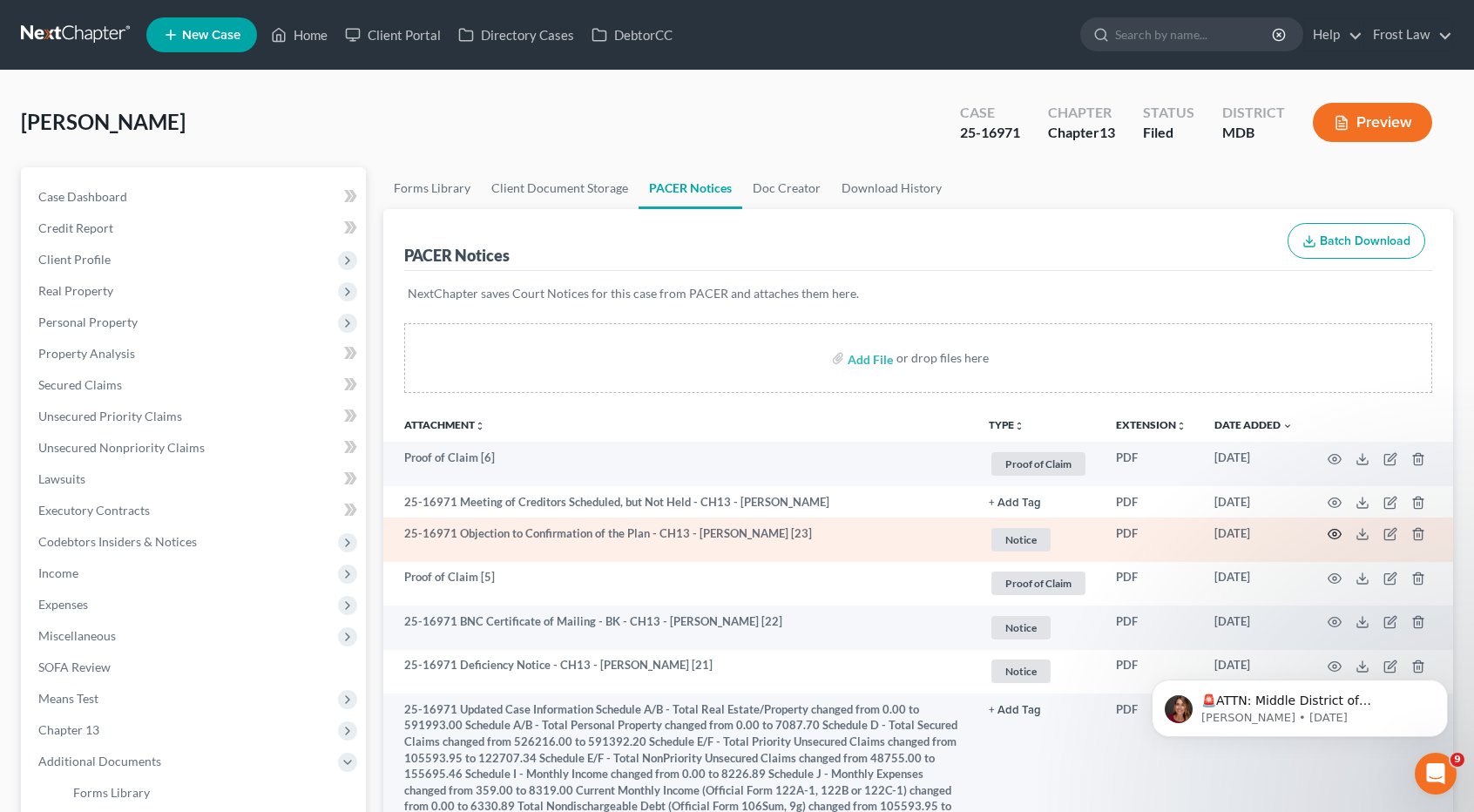
click at [1338, 530] on icon "button" at bounding box center [1334, 533] width 14 height 14
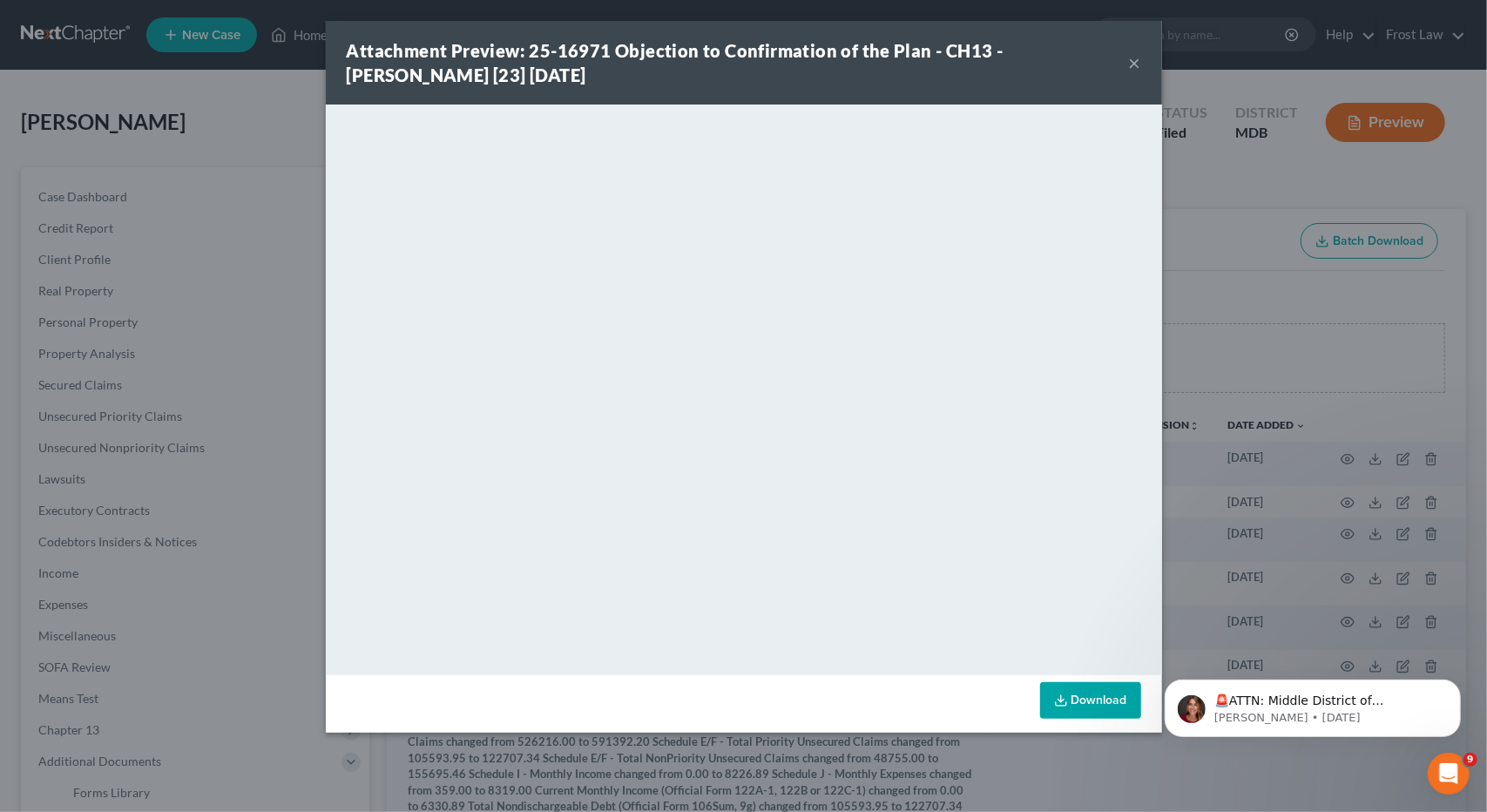
click at [1135, 64] on button "×" at bounding box center [1134, 62] width 12 height 20
